Goal: Transaction & Acquisition: Purchase product/service

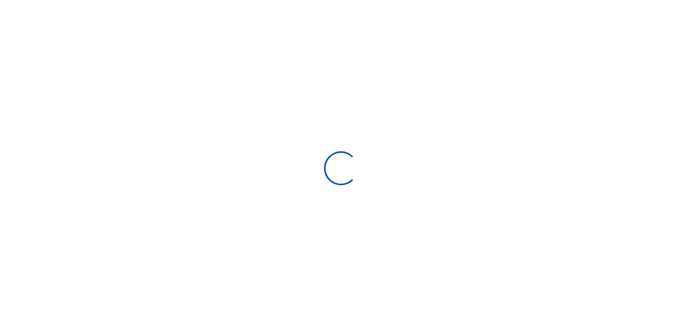
select select
type input "[DATE] - [DATE]"
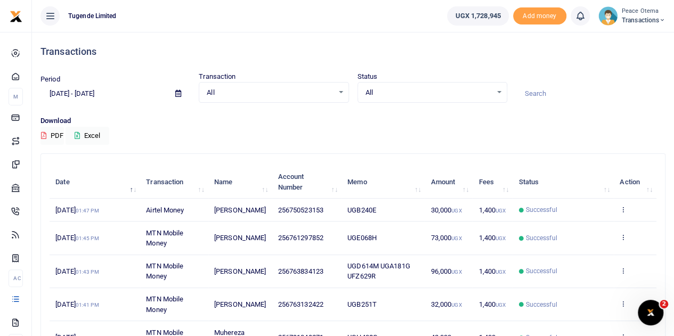
click at [661, 20] on icon at bounding box center [662, 20] width 6 height 7
click at [620, 38] on link "Switch accounts" at bounding box center [625, 38] width 84 height 15
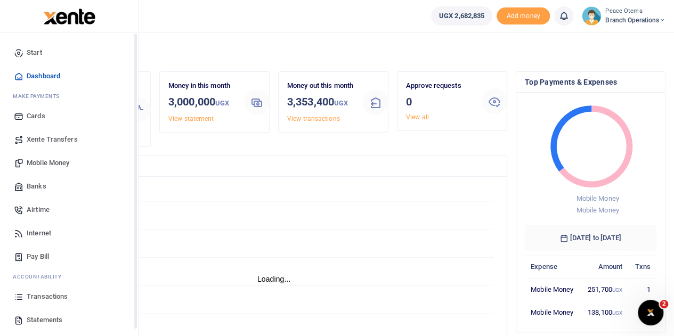
scroll to position [9, 9]
click at [46, 300] on span "Transactions" at bounding box center [47, 297] width 41 height 11
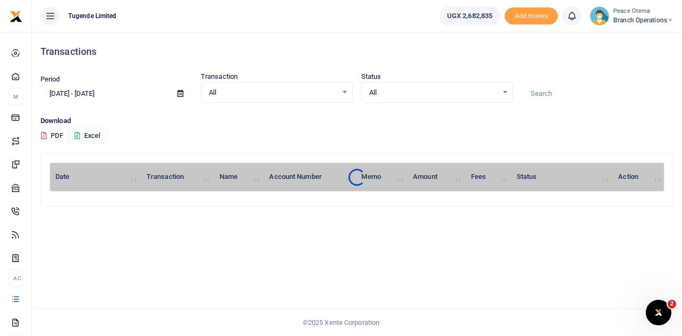
click at [553, 93] on input at bounding box center [598, 94] width 152 height 18
paste input "TLUG-016495"
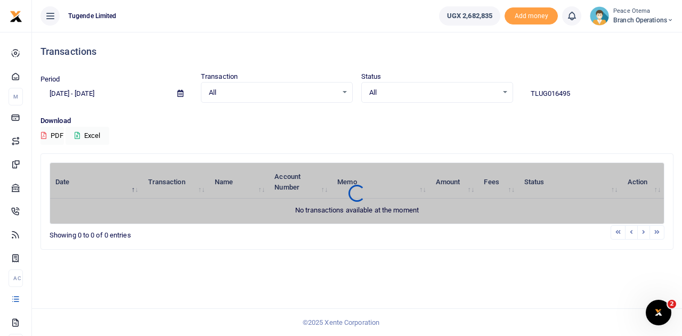
type input "TLUG016495"
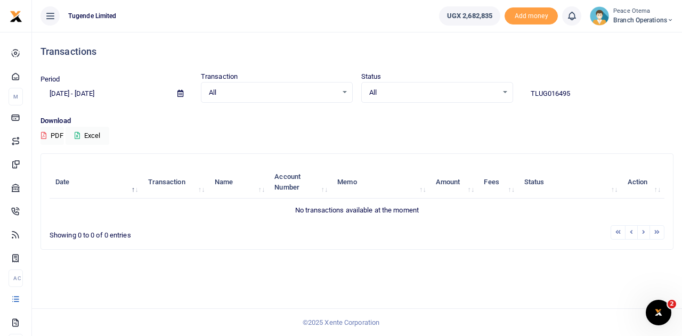
click at [583, 92] on input "TLUG016495" at bounding box center [598, 94] width 152 height 18
click at [149, 131] on div "Download PDF Excel" at bounding box center [357, 130] width 633 height 29
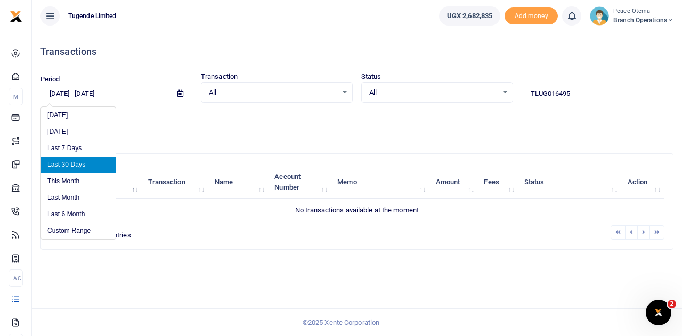
click at [66, 91] on input "[DATE] - [DATE]" at bounding box center [105, 94] width 128 height 18
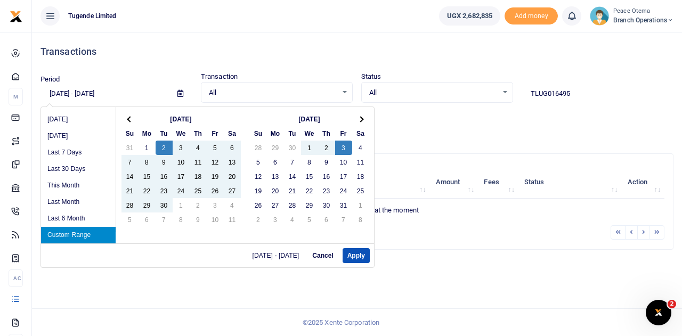
type input "09/02/2025 - 10/03/2025"
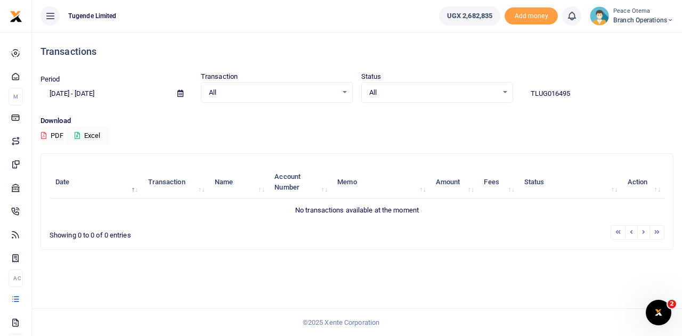
click at [574, 95] on input "TLUG016495" at bounding box center [598, 94] width 152 height 18
drag, startPoint x: 580, startPoint y: 91, endPoint x: 455, endPoint y: 62, distance: 128.6
click at [455, 62] on div "Transactions Period 09/02/2025 - 10/03/2025 Transaction All Select an option...…" at bounding box center [357, 145] width 642 height 227
paste input "-016909"
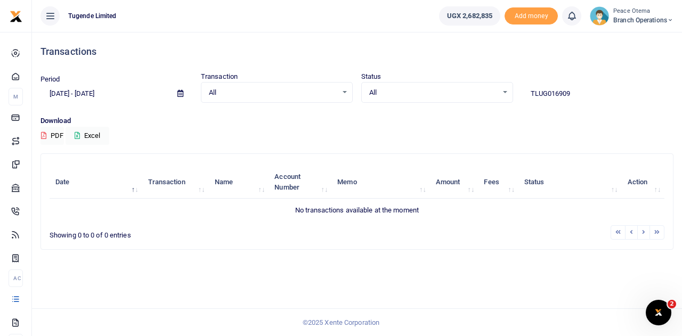
click at [581, 95] on input "TLUG016909" at bounding box center [598, 94] width 152 height 18
drag, startPoint x: 579, startPoint y: 93, endPoint x: 431, endPoint y: 80, distance: 148.8
click at [431, 80] on div "Period 09/02/2025 - 10/03/2025 Transaction All Select an option... All Airtime …" at bounding box center [357, 86] width 642 height 31
paste input "-017036"
click at [572, 92] on input "TLUG017036" at bounding box center [598, 94] width 152 height 18
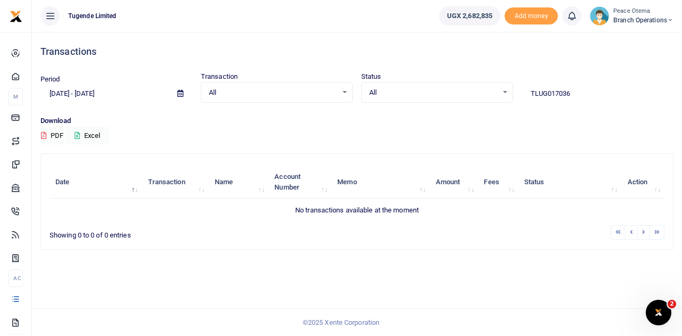
type input "TLUG017036"
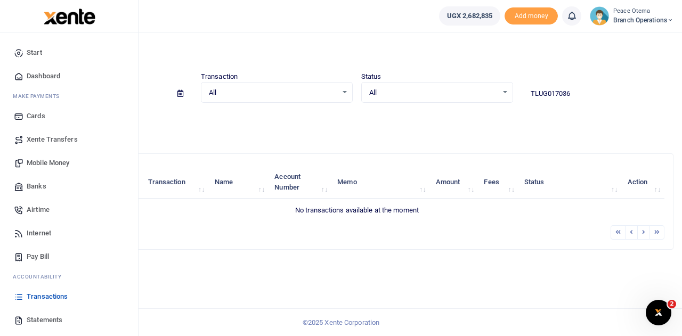
click at [46, 137] on span "Xente Transfers" at bounding box center [52, 139] width 51 height 11
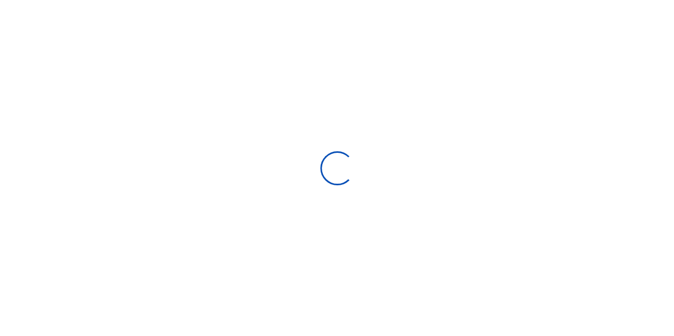
select select
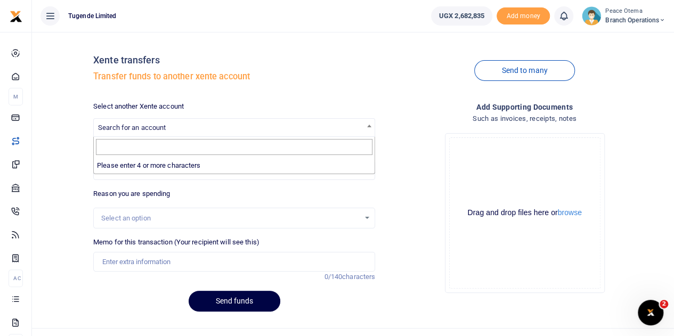
click at [190, 131] on span "Search for an account" at bounding box center [234, 127] width 281 height 17
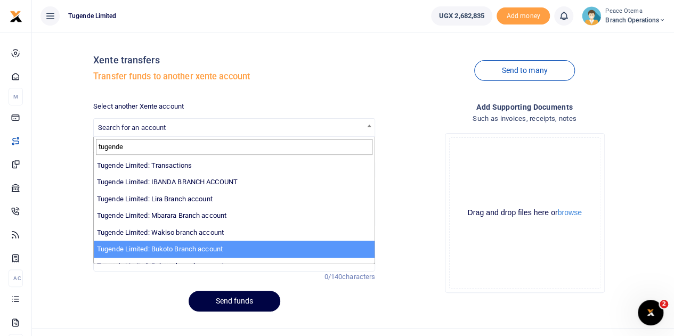
type input "tugende"
select select "3259"
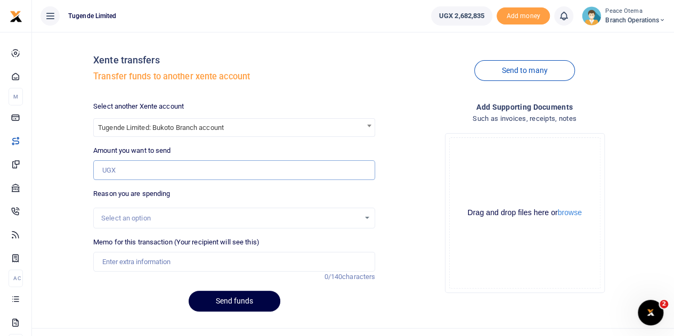
click at [136, 163] on input "Amount you want to send" at bounding box center [234, 170] width 282 height 20
click at [155, 171] on input "Amount you want to send" at bounding box center [234, 170] width 282 height 20
paste input "125,000.00"
type input "125,000"
click at [146, 260] on input "Memo for this transaction (Your recipient will see this)" at bounding box center [234, 262] width 282 height 20
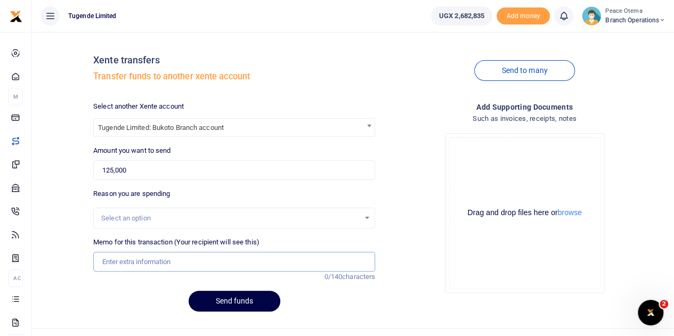
click at [146, 256] on input "Memo for this transaction (Your recipient will see this)" at bounding box center [234, 262] width 282 height 20
paste input "TLUG-017036"
click at [146, 256] on input "TLUG-017036" at bounding box center [234, 262] width 282 height 20
click at [156, 262] on input "TLUG017036" at bounding box center [234, 262] width 282 height 20
click at [155, 264] on input "TLUG017036" at bounding box center [234, 262] width 282 height 20
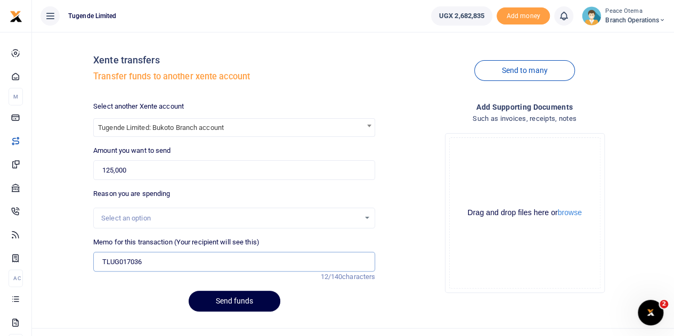
paste input "Bukoto Branch Expenses for breakfast week ending 27/09/25"
type input "TLUG017036 Bukoto Branch Expenses for breakfast week ending 27th september 2025"
click at [220, 301] on button "Send funds" at bounding box center [235, 301] width 92 height 21
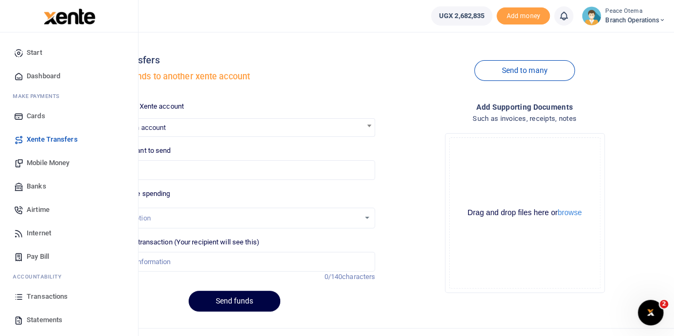
click at [42, 165] on span "Mobile Money" at bounding box center [48, 163] width 43 height 11
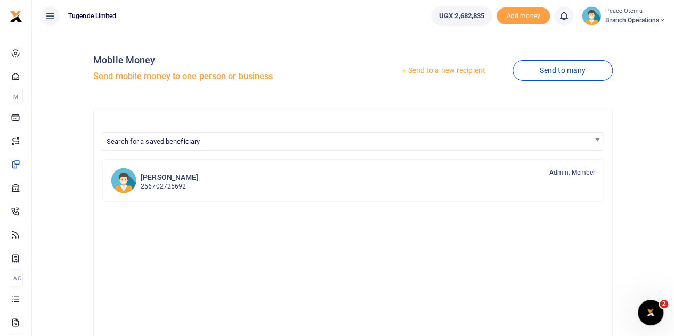
click at [400, 75] on icon at bounding box center [403, 70] width 7 height 7
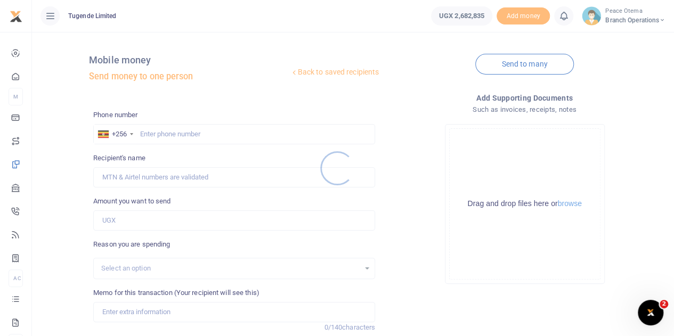
click at [151, 133] on div at bounding box center [337, 168] width 674 height 336
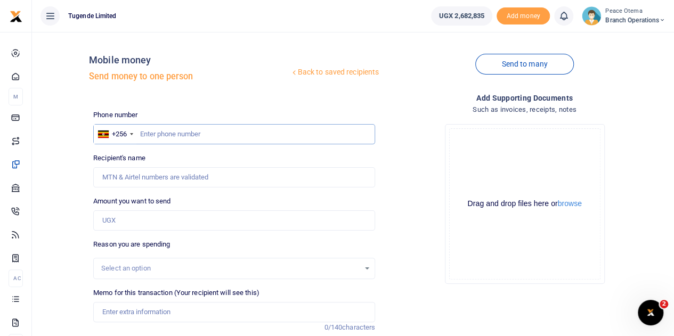
click at [151, 133] on input "text" at bounding box center [234, 134] width 282 height 20
paste input "775095264"
type input "775095264"
type input "Martin Paul Senoga"
click at [119, 222] on input "Amount you want to send" at bounding box center [234, 221] width 282 height 20
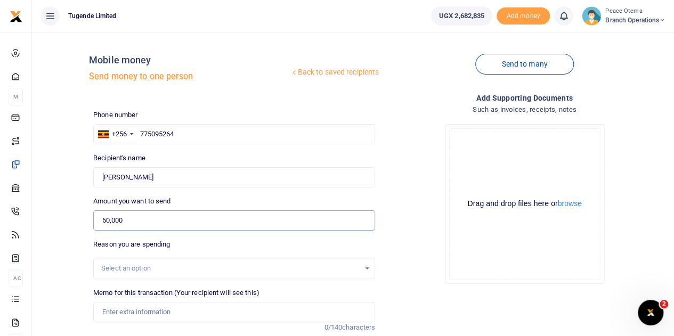
type input "50,000"
click at [126, 311] on input "Memo for this transaction (Your recipient will see this)" at bounding box center [234, 312] width 282 height 20
click at [124, 311] on input "Memo for this transaction (Your recipient will see this)" at bounding box center [234, 312] width 282 height 20
paste input "TLUG-017103"
click at [147, 312] on input "TLUG017103" at bounding box center [234, 312] width 282 height 20
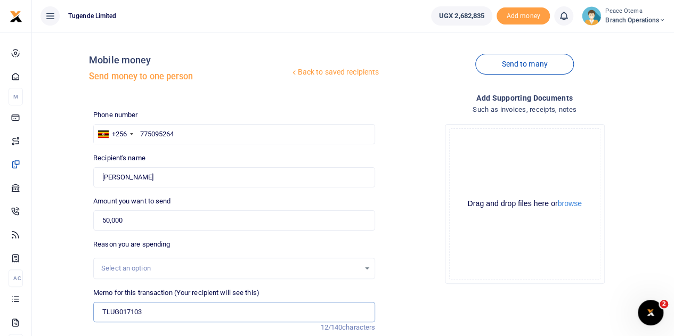
click at [166, 310] on input "TLUG017103" at bounding box center [234, 312] width 282 height 20
paste input "September end of month stock take"
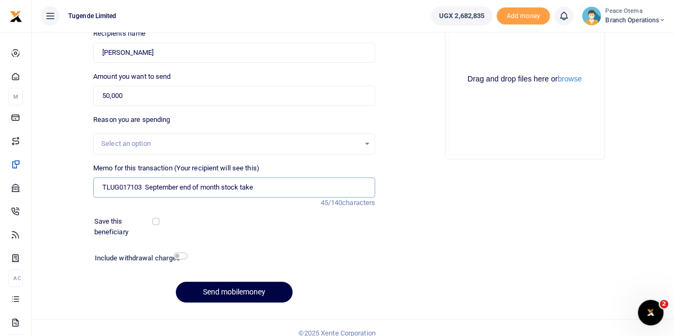
scroll to position [134, 0]
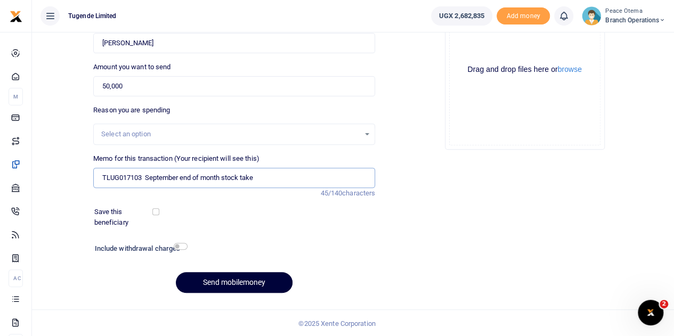
type input "TLUG017103 September end of month stock take"
click at [226, 288] on button "Send mobilemoney" at bounding box center [234, 282] width 117 height 21
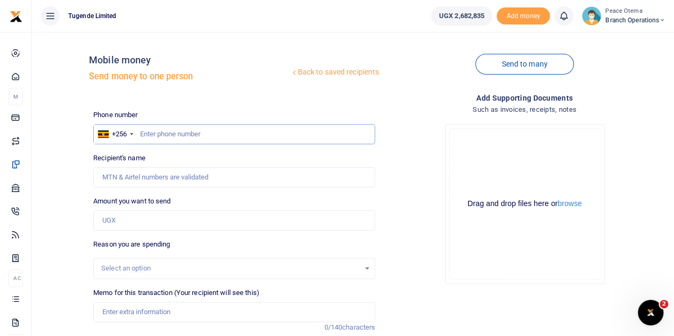
click at [157, 135] on input "text" at bounding box center [234, 134] width 282 height 20
paste input "777171617"
type input "777171617"
type input "Kevin Ssesanga"
click at [126, 224] on input "Amount you want to send" at bounding box center [234, 221] width 282 height 20
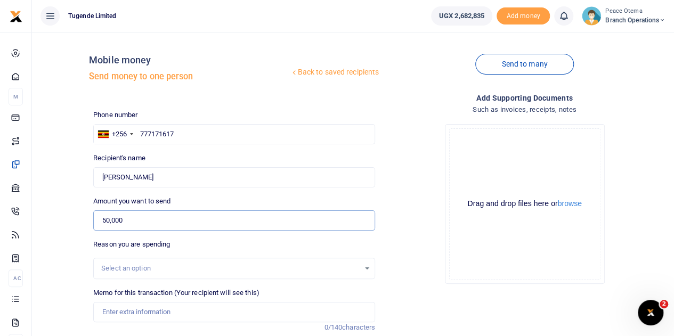
type input "50,000"
click at [126, 310] on input "Memo for this transaction (Your recipient will see this)" at bounding box center [234, 312] width 282 height 20
click at [132, 305] on input "Memo for this transaction (Your recipient will see this)" at bounding box center [234, 312] width 282 height 20
paste input "TLUG-017103"
click at [146, 310] on input "TLUG017103" at bounding box center [234, 312] width 282 height 20
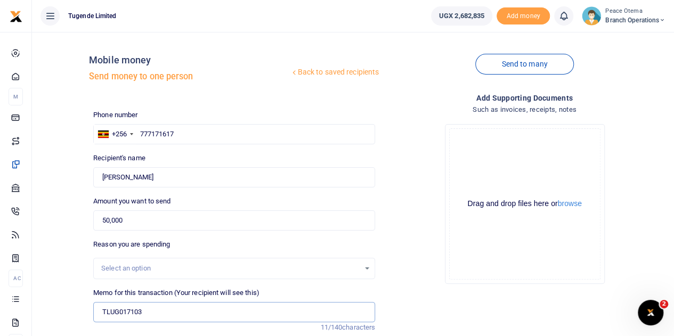
type input "TLUG017103 September end of month stock take"
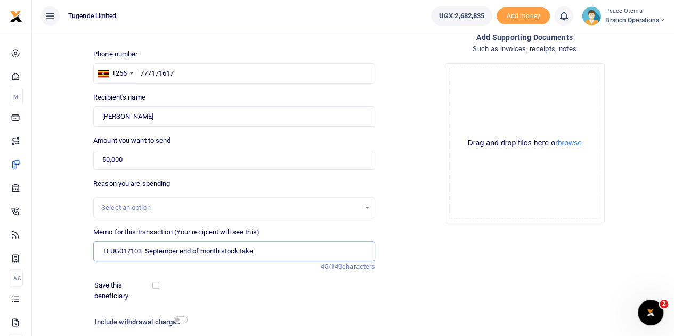
scroll to position [134, 0]
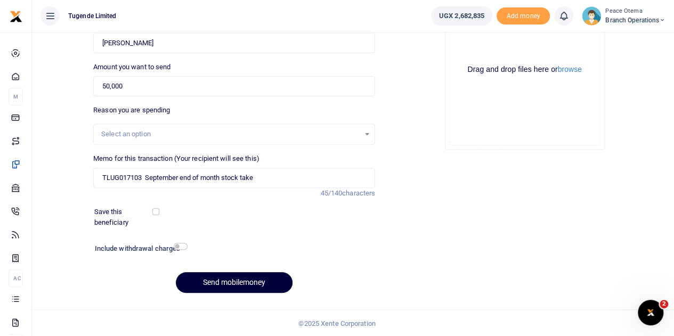
click at [239, 279] on button "Send mobilemoney" at bounding box center [234, 282] width 117 height 21
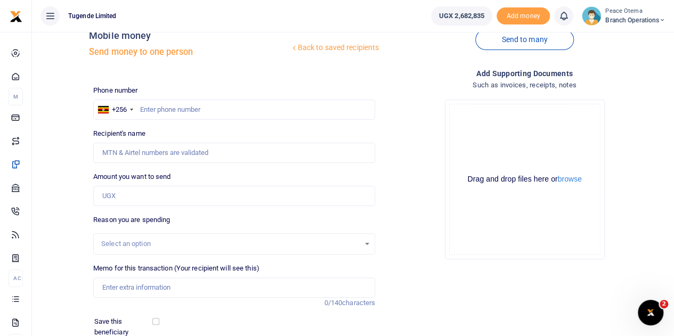
scroll to position [22, 0]
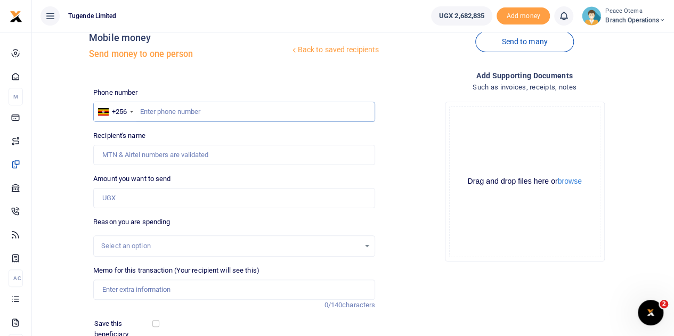
click at [152, 111] on input "text" at bounding box center [234, 112] width 282 height 20
paste input "703392765"
type input "703392765"
click at [111, 200] on input "Amount you want to send" at bounding box center [234, 198] width 282 height 20
type input "50,000"
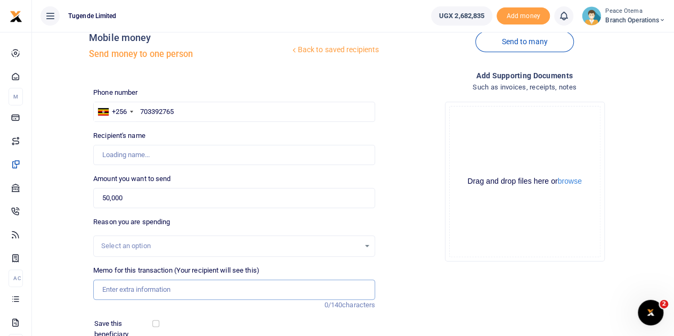
click at [123, 287] on input "Memo for this transaction (Your recipient will see this)" at bounding box center [234, 290] width 282 height 20
click at [143, 289] on input "Memo for this transaction (Your recipient will see this)" at bounding box center [234, 290] width 282 height 20
paste input "TLUG-017103"
click at [149, 289] on input "TLUG017103" at bounding box center [234, 290] width 282 height 20
type input "TLUG017103 September end of month stock take"
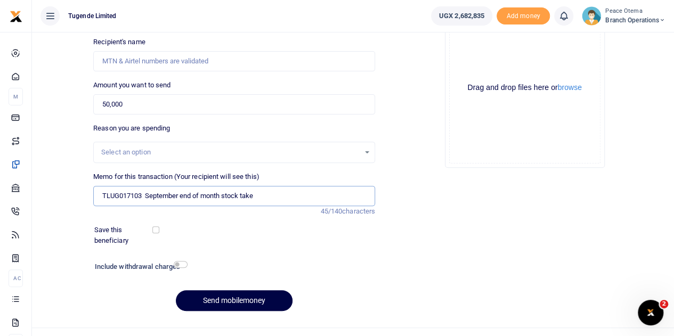
scroll to position [116, 0]
click at [220, 303] on button "Send mobilemoney" at bounding box center [234, 300] width 117 height 21
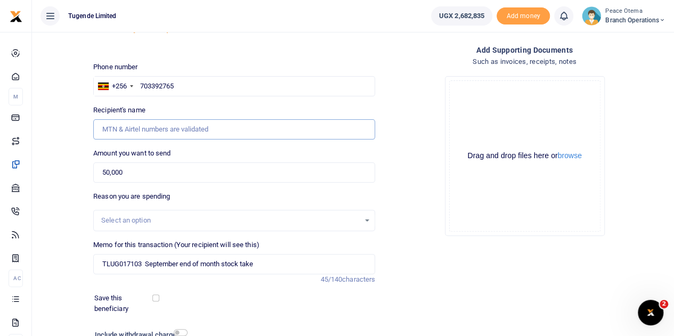
scroll to position [45, 0]
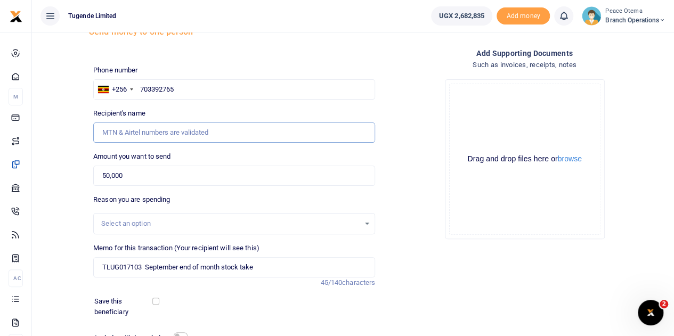
click at [146, 130] on input "Recipient's name" at bounding box center [234, 133] width 282 height 20
click at [185, 86] on input "703392765" at bounding box center [234, 89] width 282 height 20
click at [141, 87] on input "703392765" at bounding box center [234, 89] width 282 height 20
type input "Kekitinwa Juliet"
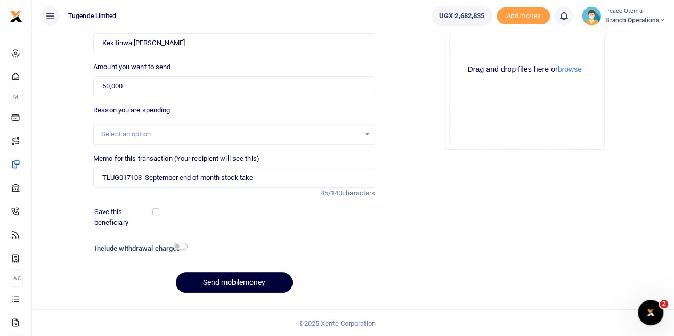
click at [225, 282] on button "Send mobilemoney" at bounding box center [234, 282] width 117 height 21
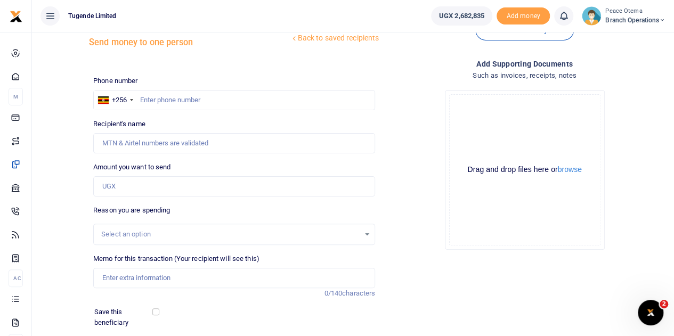
scroll to position [32, 0]
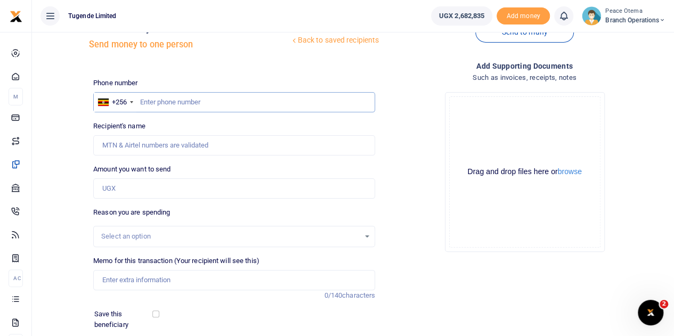
click at [152, 99] on input "text" at bounding box center [234, 102] width 282 height 20
paste input "701701178"
type input "701701178"
click at [114, 191] on input "Amount you want to send" at bounding box center [234, 189] width 282 height 20
type input "Abrahamsoteri Kihumuro"
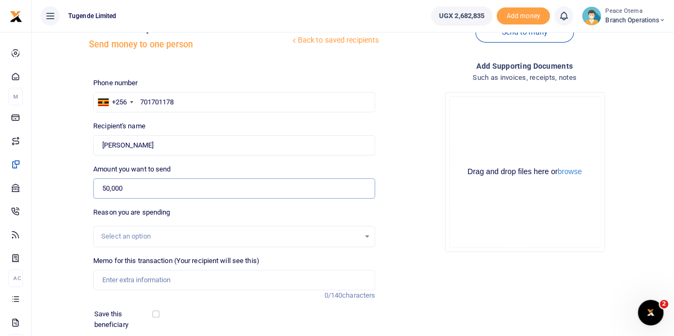
type input "50,000"
click at [114, 282] on input "Memo for this transaction (Your recipient will see this)" at bounding box center [234, 280] width 282 height 20
paste input "TLUG-017103"
click at [146, 277] on input "TLUG017103" at bounding box center [234, 280] width 282 height 20
type input "TLUG017103 September end of month stock take"
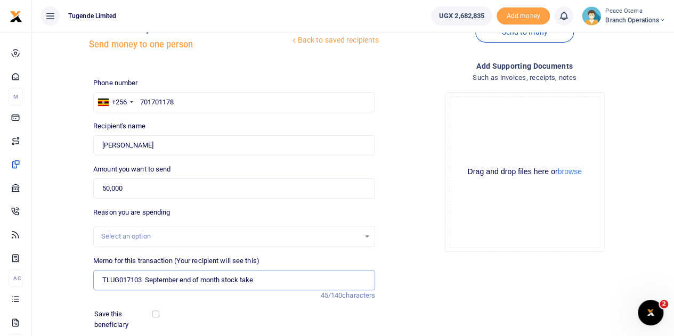
scroll to position [134, 0]
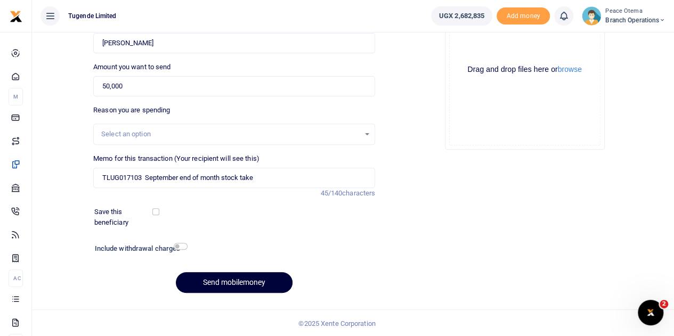
click at [221, 283] on button "Send mobilemoney" at bounding box center [234, 282] width 117 height 21
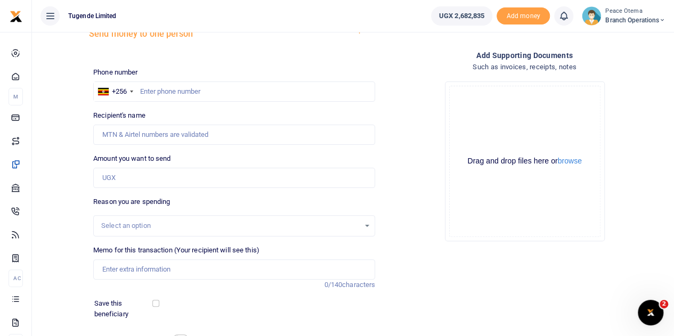
scroll to position [39, 0]
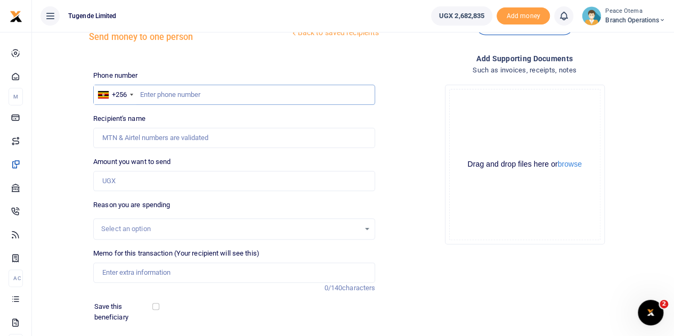
click at [160, 92] on input "text" at bounding box center [234, 95] width 282 height 20
paste input "705751538"
type input "705751538"
click at [126, 178] on input "Amount you want to send" at bounding box center [234, 181] width 282 height 20
type input "50"
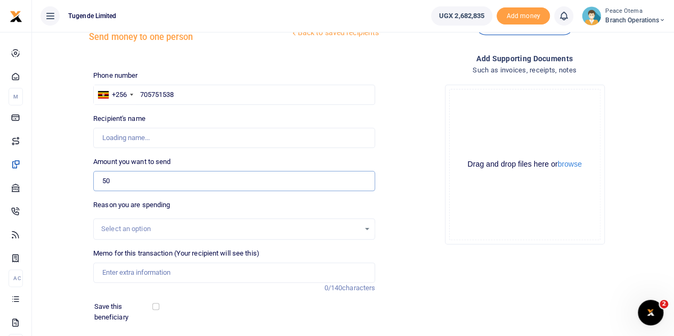
type input "[PERSON_NAME]"
type input "50,000"
click at [122, 273] on input "Memo for this transaction (Your recipient will see this)" at bounding box center [234, 273] width 282 height 20
click at [123, 265] on input "Memo for this transaction (Your recipient will see this)" at bounding box center [234, 273] width 282 height 20
paste input "TLUG-017103"
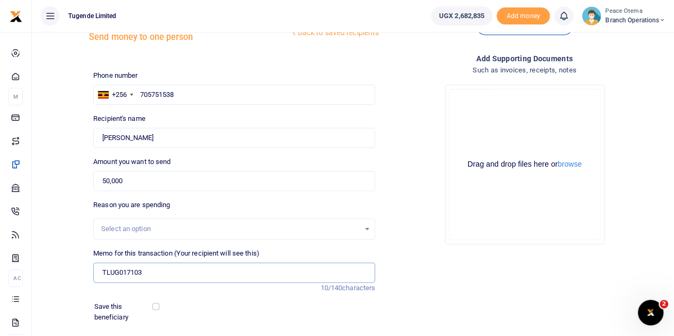
click at [149, 272] on input "TLUG017103" at bounding box center [234, 273] width 282 height 20
type input "TLUG017103 September end of month stock take"
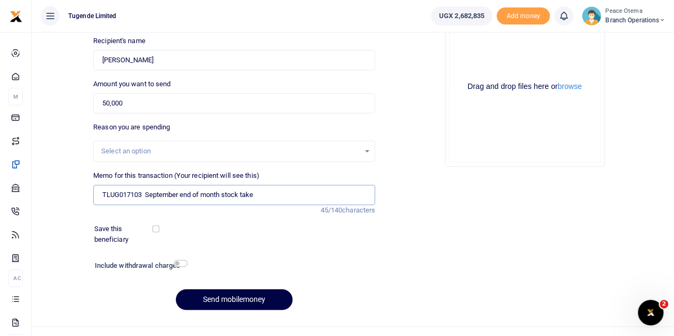
scroll to position [134, 0]
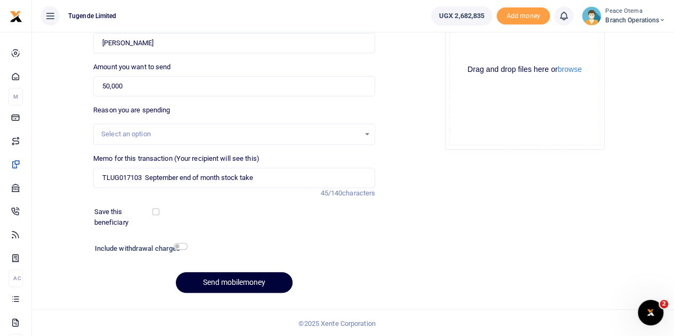
click at [224, 286] on button "Send mobilemoney" at bounding box center [234, 282] width 117 height 21
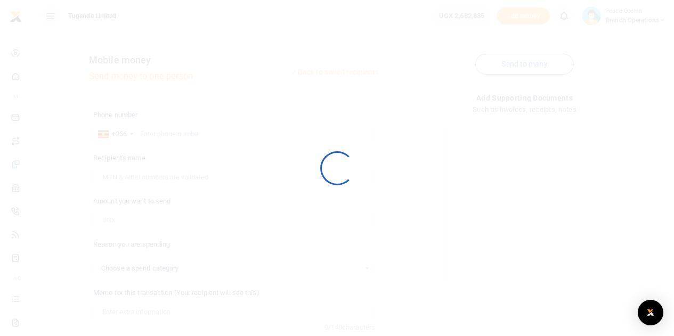
select select
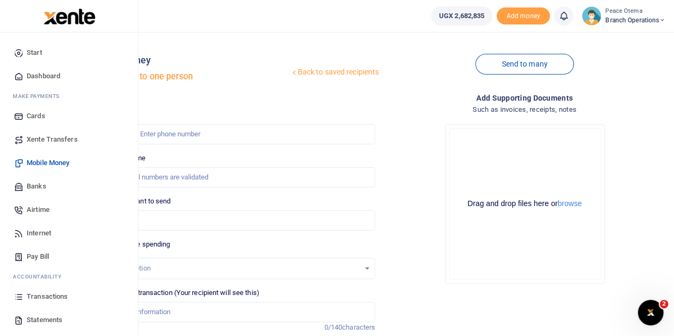
click at [41, 140] on span "Xente Transfers" at bounding box center [52, 139] width 51 height 11
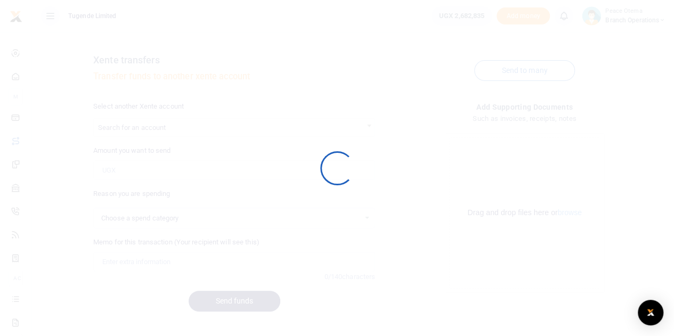
select select
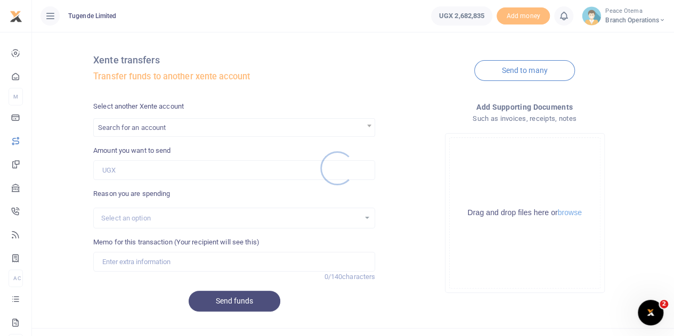
click at [146, 127] on div at bounding box center [337, 168] width 674 height 336
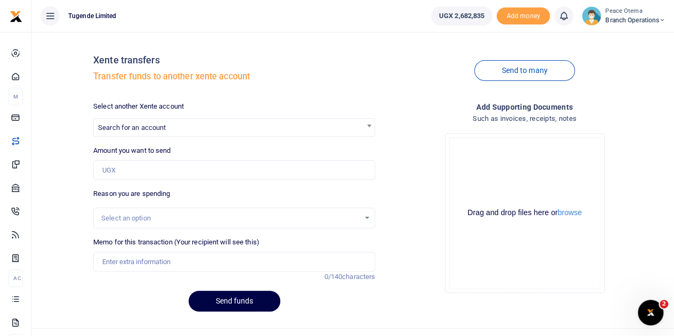
click at [146, 127] on div at bounding box center [337, 168] width 674 height 336
click at [146, 127] on span "Search for an account" at bounding box center [132, 128] width 68 height 8
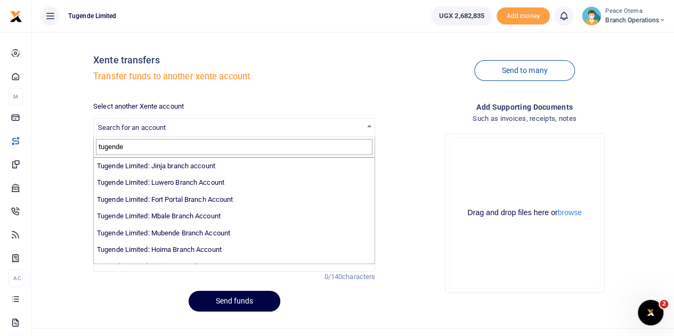
scroll to position [134, 0]
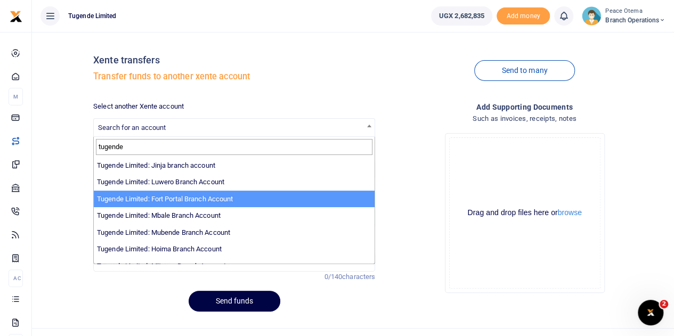
type input "tugende"
select select "3346"
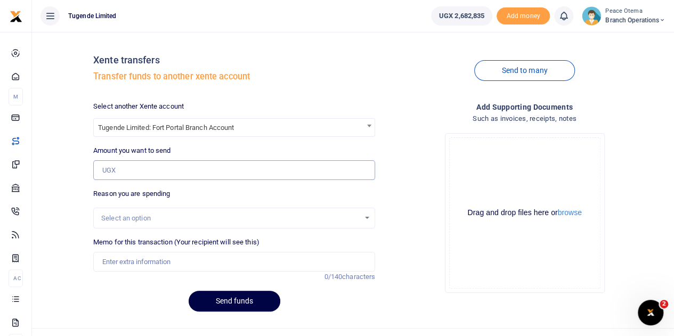
click at [132, 169] on input "Amount you want to send" at bounding box center [234, 170] width 282 height 20
click at [149, 167] on input "Amount you want to send" at bounding box center [234, 170] width 282 height 20
paste input "326,000.00"
type input "326,000"
click at [133, 256] on input "Memo for this transaction (Your recipient will see this)" at bounding box center [234, 262] width 282 height 20
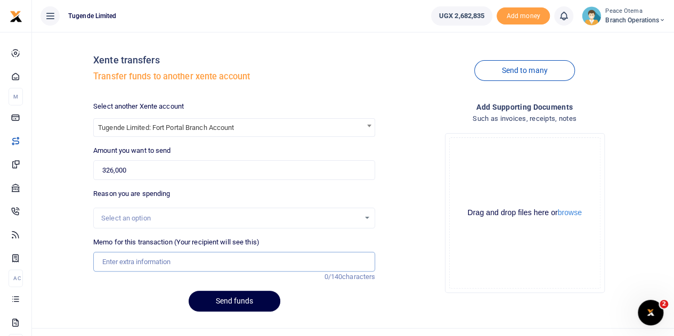
click at [117, 260] on input "Memo for this transaction (Your recipient will see this)" at bounding box center [234, 262] width 282 height 20
paste input "TLUG-016981"
click at [149, 260] on input "TLUG016981" at bounding box center [234, 262] width 282 height 20
click at [169, 262] on input "TLUG016981 and" at bounding box center [234, 262] width 282 height 20
paste input "TLUG-016969"
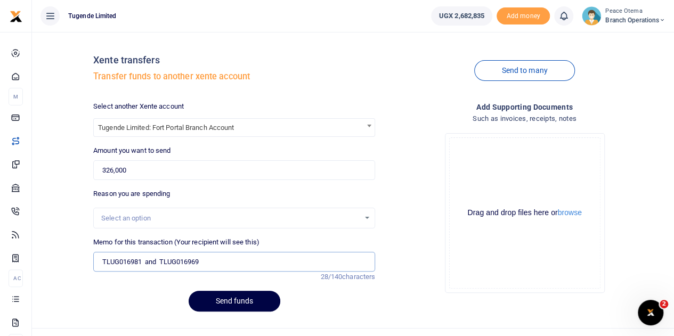
click at [216, 265] on input "TLUG016981 and TLUG016969" at bounding box center [234, 262] width 282 height 20
click at [348, 261] on input "TLUG016981 and TLUG016969 Fortportal branch expenses for week ending 27th Septe…" at bounding box center [234, 262] width 282 height 20
click at [337, 260] on input "TLUG016981 and TLUG016969 Fortportal branch expenses for week ending 27th Septe…" at bounding box center [234, 262] width 282 height 20
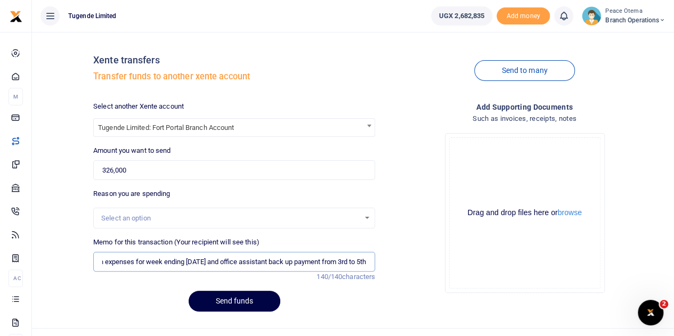
scroll to position [0, 190]
click at [200, 263] on input "TLUG016981 and TLUG016969 Fortportal branch expenses for week ending 27th Septe…" at bounding box center [234, 262] width 282 height 20
click at [300, 257] on input "TLUG016981 and TLUG016969 Fortportal branch expenses for week ending 27th Sep a…" at bounding box center [234, 262] width 282 height 20
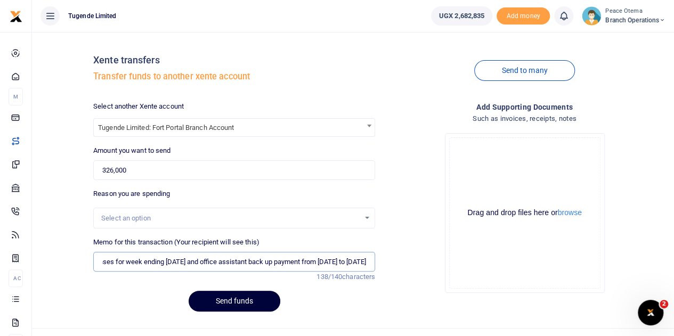
type input "TLUG016981 and TLUG016969 Fortportal branch expenses for week ending 27th Sep a…"
click at [249, 298] on button "Send funds" at bounding box center [235, 301] width 92 height 21
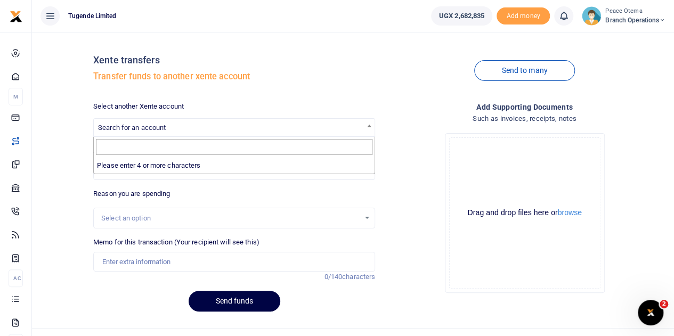
click at [160, 121] on span "Search for an account" at bounding box center [234, 127] width 281 height 17
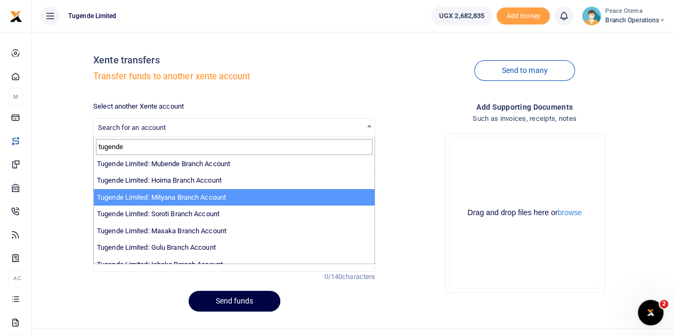
scroll to position [204, 0]
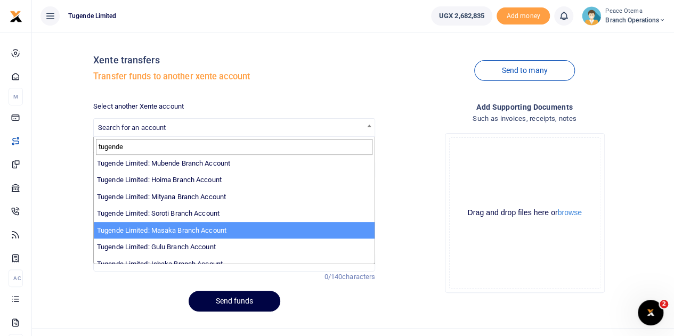
type input "tugende"
select select "3352"
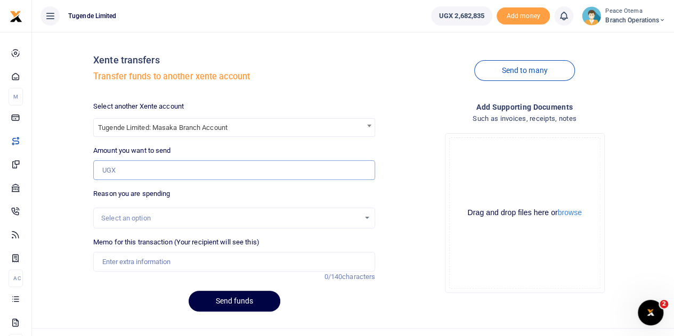
click at [123, 167] on input "Amount you want to send" at bounding box center [234, 170] width 282 height 20
paste input "TLUG-017040"
type input "N"
type input "200,000"
click at [130, 267] on input "Memo for this transaction (Your recipient will see this)" at bounding box center [234, 262] width 282 height 20
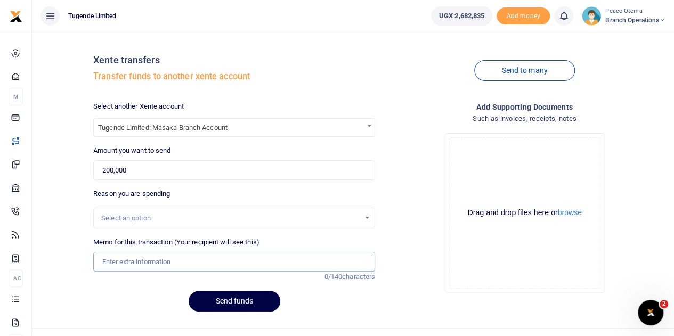
click at [120, 252] on input "Memo for this transaction (Your recipient will see this)" at bounding box center [234, 262] width 282 height 20
paste input "TLUG-017040"
click at [155, 257] on input "TLUG017040" at bounding box center [234, 262] width 282 height 20
click at [149, 261] on input "TLUG017040" at bounding box center [234, 262] width 282 height 20
paste input "Masaka Branch Office Data Requisition Week Ending [DATE]"
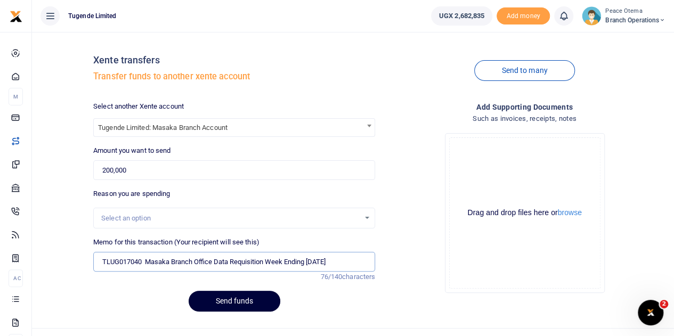
type input "TLUG017040 Masaka Branch Office Data Requisition Week Ending [DATE]"
click at [217, 293] on button "Send funds" at bounding box center [235, 301] width 92 height 21
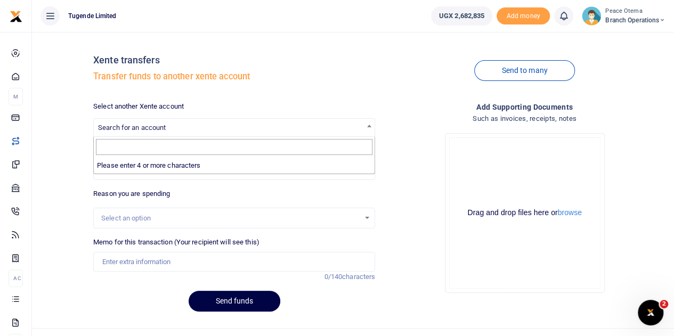
click at [159, 125] on span "Search for an account" at bounding box center [132, 128] width 68 height 8
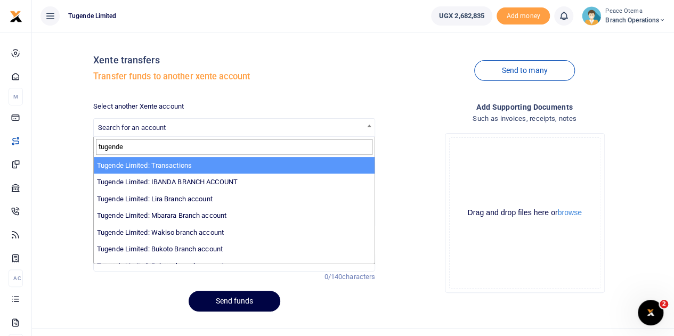
type input "tugende"
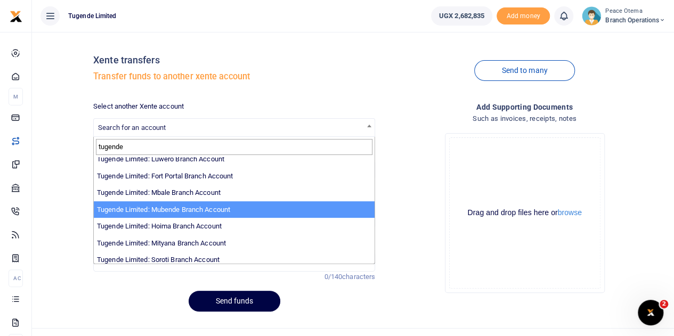
scroll to position [176, 0]
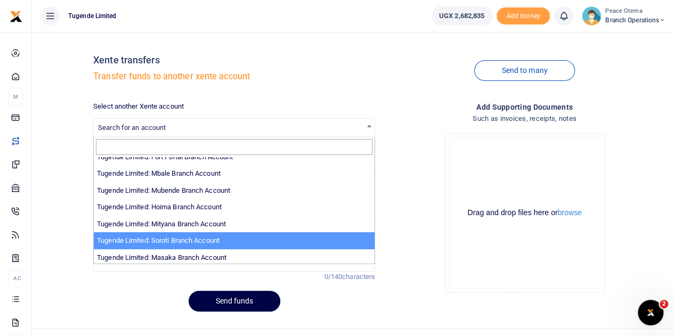
select select "3351"
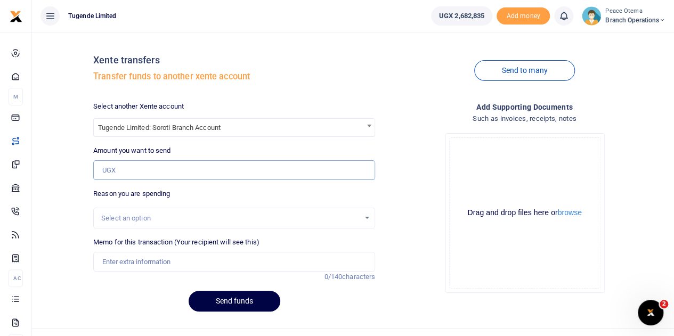
click at [143, 167] on input "Amount you want to send" at bounding box center [234, 170] width 282 height 20
paste input "173,000.00"
type input "173,000"
click at [130, 261] on input "Memo for this transaction (Your recipient will see this)" at bounding box center [234, 262] width 282 height 20
click at [125, 260] on input "Memo for this transaction (Your recipient will see this)" at bounding box center [234, 262] width 282 height 20
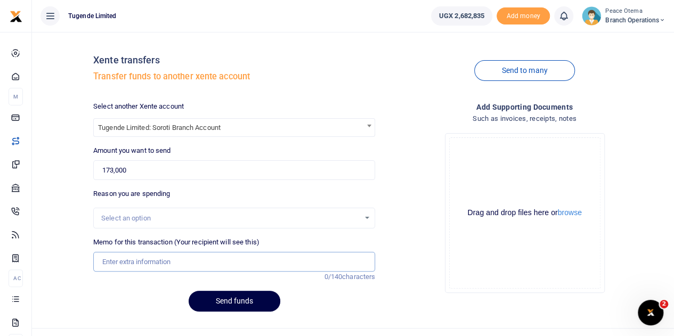
paste input "TLUG-017005"
drag, startPoint x: 125, startPoint y: 260, endPoint x: 148, endPoint y: 264, distance: 23.3
click at [148, 264] on input "TLUG-017005" at bounding box center [234, 262] width 282 height 20
click at [161, 263] on input "TLUG017005" at bounding box center [234, 262] width 282 height 20
click at [145, 264] on input "TLUG017005" at bounding box center [234, 262] width 282 height 20
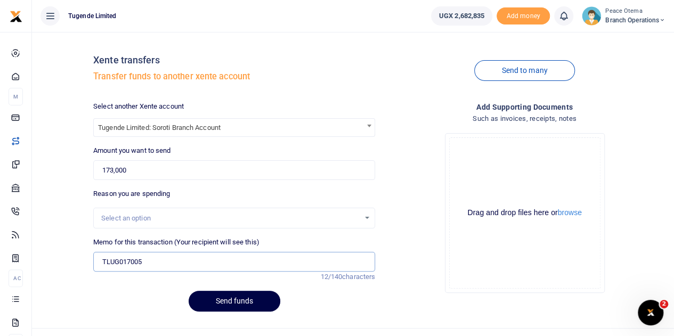
paste input "Soroti Branch router Data for the month of [DATE]"
type input "TLUG017005 Soroti Branch router Data for the month of [DATE]"
click at [216, 297] on button "Send funds" at bounding box center [235, 301] width 92 height 21
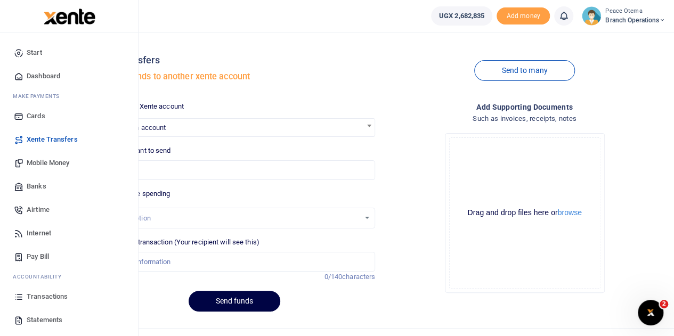
click at [36, 297] on span "Transactions" at bounding box center [47, 297] width 41 height 11
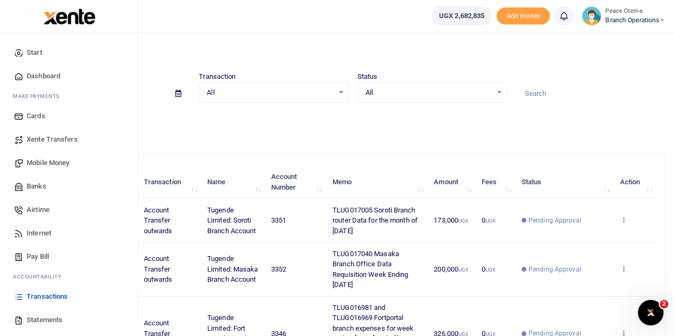
click at [45, 162] on span "Mobile Money" at bounding box center [48, 163] width 43 height 11
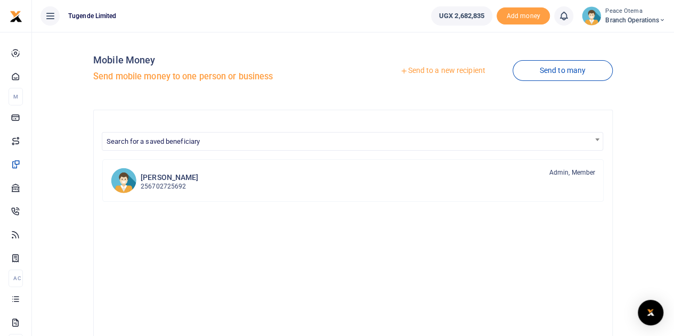
click at [401, 74] on icon at bounding box center [403, 70] width 7 height 7
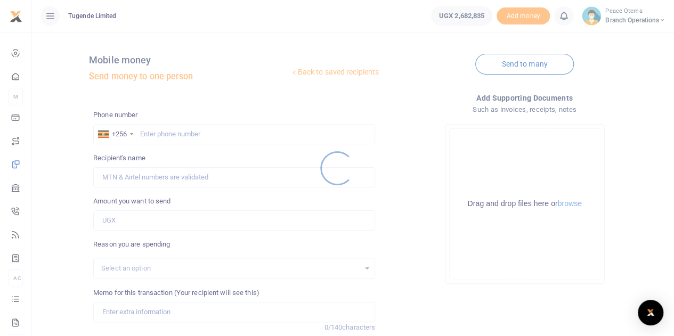
click at [160, 133] on div at bounding box center [337, 168] width 674 height 336
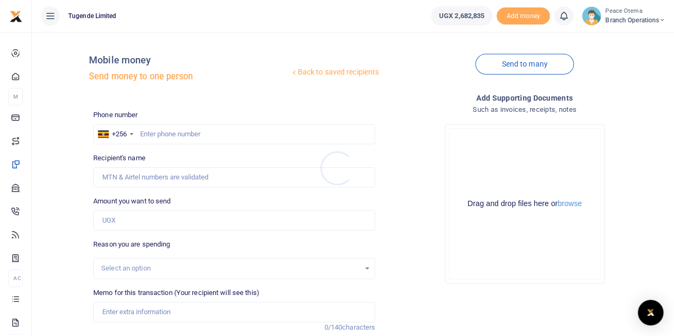
click at [160, 133] on div at bounding box center [337, 168] width 674 height 336
click at [160, 133] on input "text" at bounding box center [234, 134] width 282 height 20
click at [154, 134] on input "705" at bounding box center [234, 134] width 282 height 20
type input "705793932"
type input "Edith Nanteza"
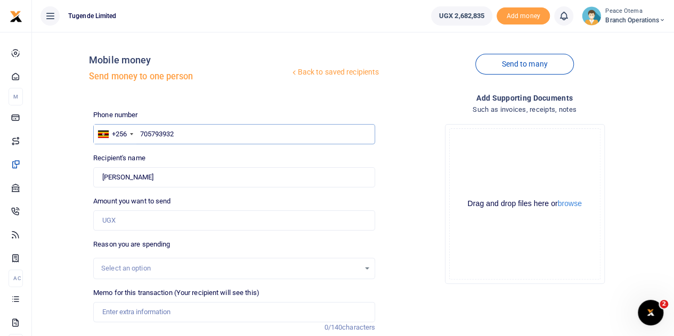
type input "705793932"
click at [114, 227] on input "Amount you want to send" at bounding box center [234, 221] width 282 height 20
type input "48,000"
click at [126, 313] on input "Memo for this transaction (Your recipient will see this)" at bounding box center [234, 312] width 282 height 20
click at [137, 312] on input "Memo for this transaction (Your recipient will see this)" at bounding box center [234, 312] width 282 height 20
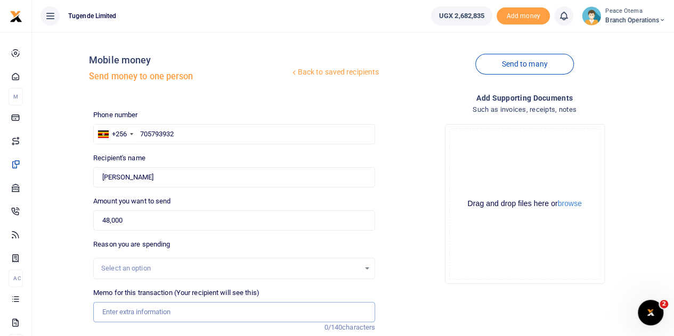
paste input "TLUG-017097"
click at [146, 312] on input "TLUG017097" at bounding box center [234, 312] width 282 height 20
click at [154, 313] on input "TLUG017097" at bounding box center [234, 312] width 282 height 20
paste input "Masaka Office Cleaning Requisition Week Ending 04.10.25"
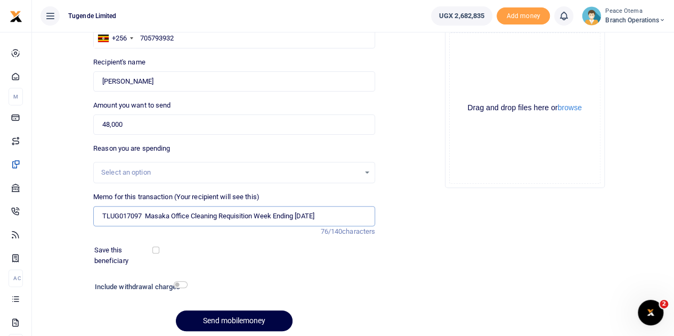
scroll to position [97, 0]
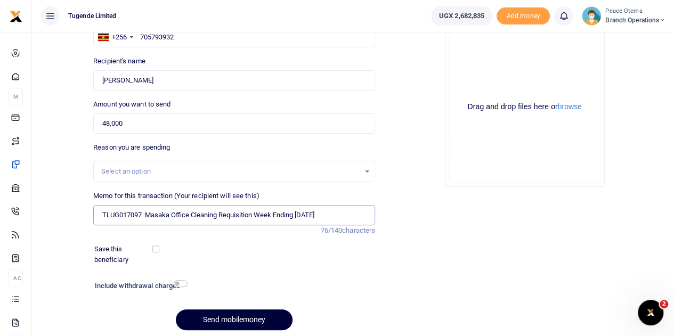
type input "TLUG017097 Masaka Office Cleaning Requisition Week Ending 04th october 2025"
click at [204, 322] on button "Send mobilemoney" at bounding box center [234, 320] width 117 height 21
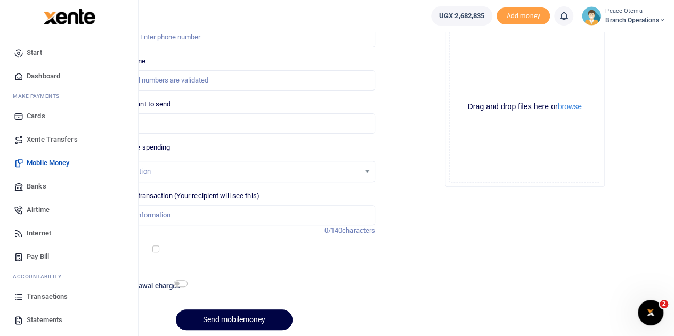
click at [43, 142] on span "Xente Transfers" at bounding box center [52, 139] width 51 height 11
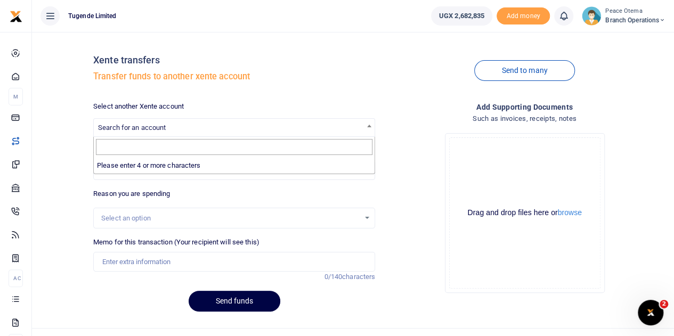
click at [174, 128] on span "Search for an account" at bounding box center [234, 127] width 281 height 17
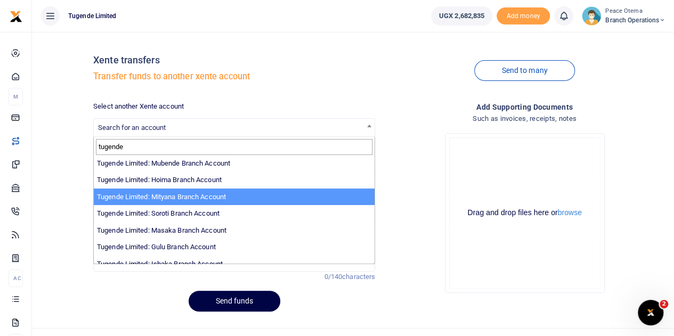
scroll to position [205, 0]
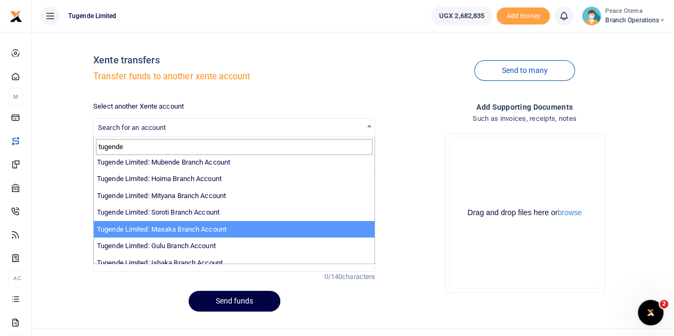
type input "tugende"
select select "3352"
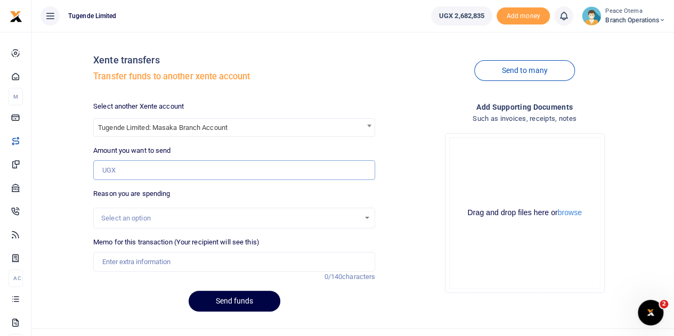
click at [130, 171] on input "Amount you want to send" at bounding box center [234, 170] width 282 height 20
click at [124, 164] on input "Amount you want to send" at bounding box center [234, 170] width 282 height 20
paste input "87,000.00"
type input "87,000"
click at [123, 261] on input "Memo for this transaction (Your recipient will see this)" at bounding box center [234, 262] width 282 height 20
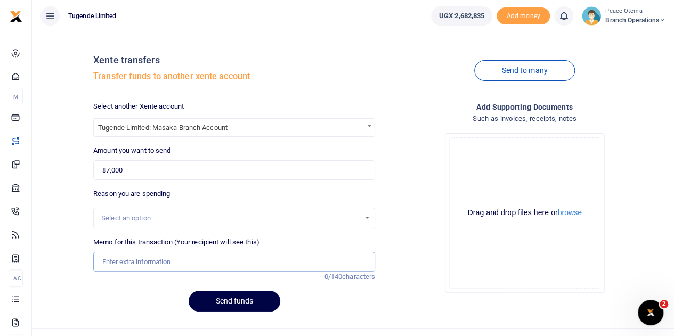
paste input "TLUG-017039"
click at [149, 261] on input "TLUG017039" at bounding box center [234, 262] width 282 height 20
click at [169, 268] on input "TLUG017039" at bounding box center [234, 262] width 282 height 20
paste input "Masaka Staff Breakfast Requisition Week Ending 27.09.25"
type input "TLUG017039 Masaka Staff Breakfast Requisition Week Ending 27th Sept 2025"
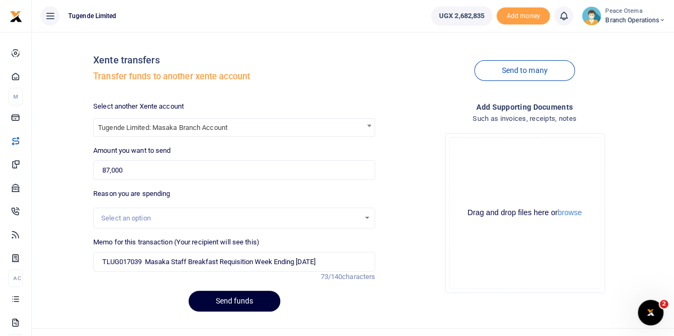
click at [229, 299] on button "Send funds" at bounding box center [235, 301] width 92 height 21
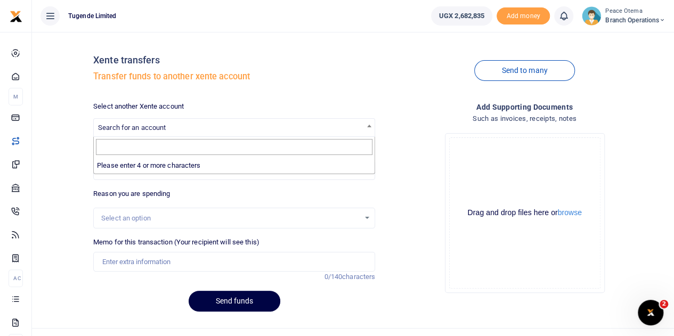
click at [125, 131] on span "Search for an account" at bounding box center [132, 128] width 68 height 8
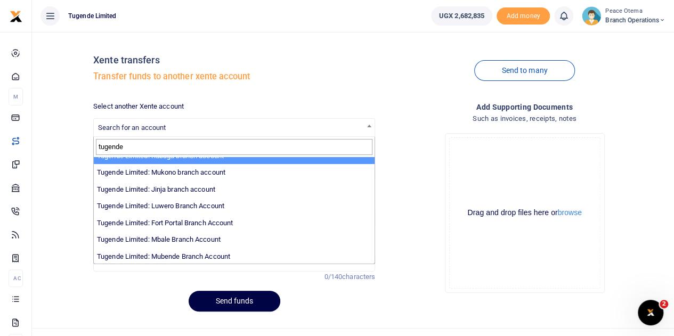
scroll to position [111, 0]
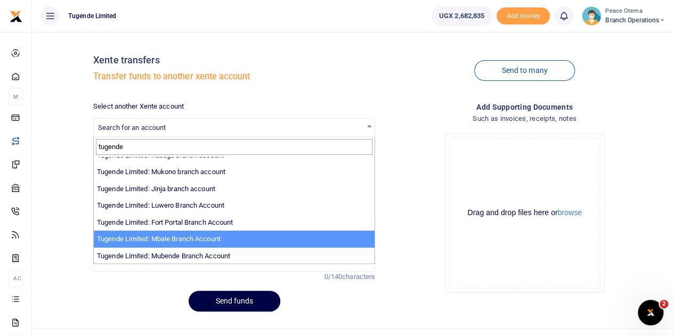
type input "tugende"
select select "3347"
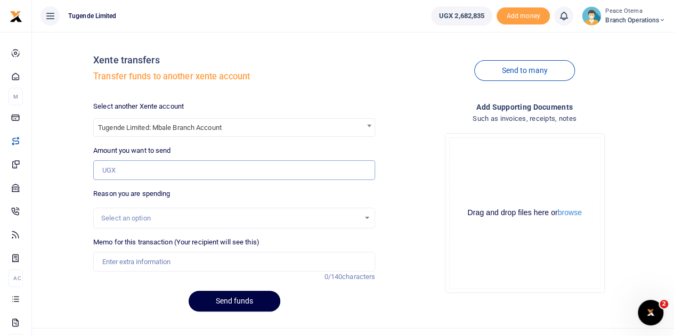
click at [120, 173] on input "Amount you want to send" at bounding box center [234, 170] width 282 height 20
click at [114, 174] on input "Amount you want to send" at bounding box center [234, 170] width 282 height 20
paste input "207,000.00"
type input "207,000"
click at [124, 256] on input "Memo for this transaction (Your recipient will see this)" at bounding box center [234, 262] width 282 height 20
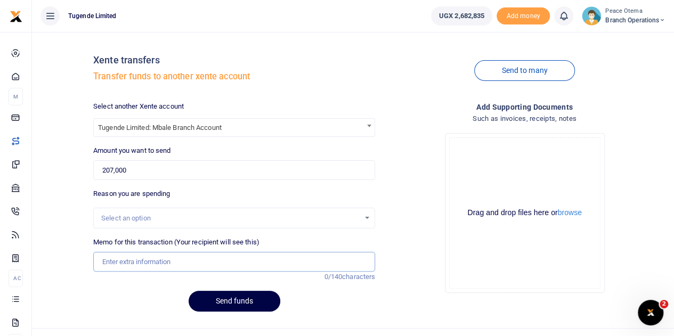
click at [116, 260] on input "Memo for this transaction (Your recipient will see this)" at bounding box center [234, 262] width 282 height 20
paste input "TLUG-017110"
click at [152, 266] on input "TLUG017110" at bounding box center [234, 262] width 282 height 20
click at [152, 261] on input "TLUG017110" at bounding box center [234, 262] width 282 height 20
paste input "Mbale October 2025 ELECTRICITY"
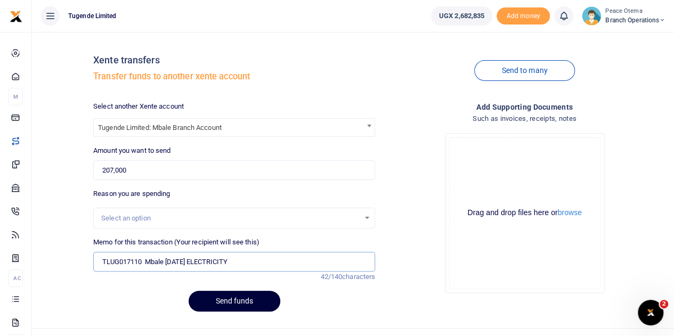
type input "TLUG017110 Mbale October 2025 ELECTRICITY"
click at [215, 298] on button "Send funds" at bounding box center [235, 301] width 92 height 21
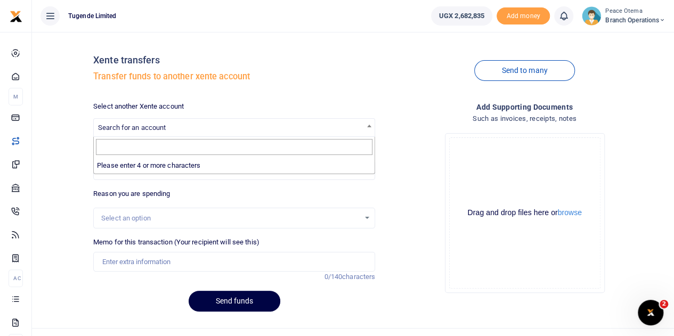
click at [191, 134] on span "Search for an account" at bounding box center [234, 127] width 281 height 17
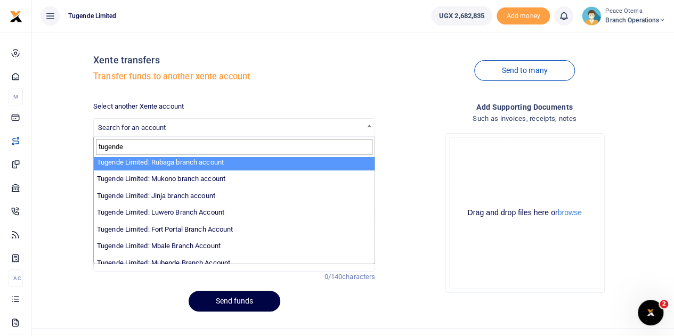
scroll to position [109, 0]
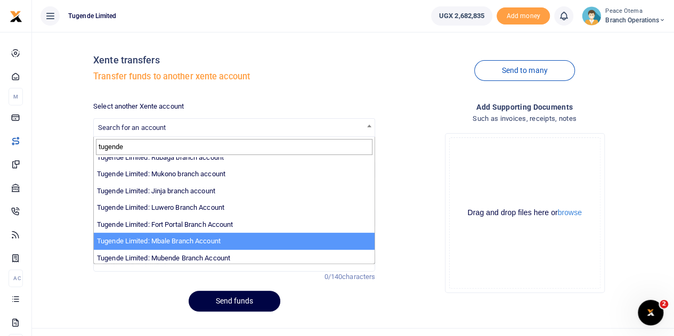
type input "tugende"
select select "3347"
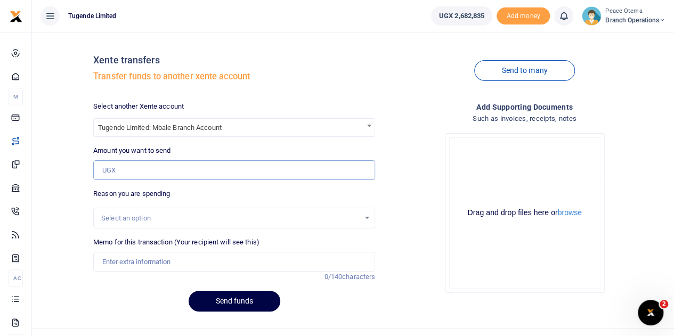
click at [120, 172] on input "Amount you want to send" at bounding box center [234, 170] width 282 height 20
click at [132, 172] on input "Amount you want to send" at bounding box center [234, 170] width 282 height 20
paste input "127,325.00"
type input "127,325"
click at [138, 259] on input "Memo for this transaction (Your recipient will see this)" at bounding box center [234, 262] width 282 height 20
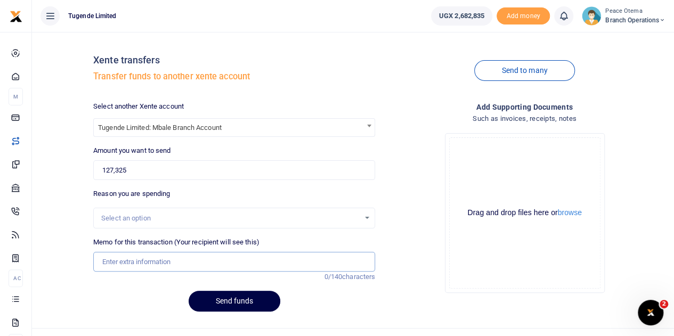
click at [114, 268] on input "Memo for this transaction (Your recipient will see this)" at bounding box center [234, 262] width 282 height 20
paste input "TLUG-017109"
click at [166, 257] on input "TLUG017109" at bounding box center [234, 262] width 282 height 20
click at [152, 262] on input "TLUG017109" at bounding box center [234, 262] width 282 height 20
paste input "Mbale September 2025 NWSC"
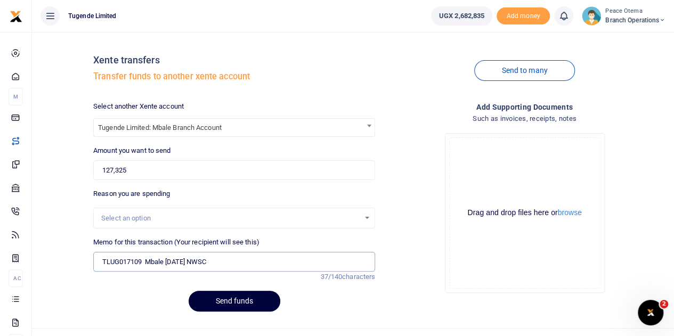
type input "TLUG017109 Mbale September 2025 NWSC"
click at [215, 298] on button "Send funds" at bounding box center [235, 301] width 92 height 21
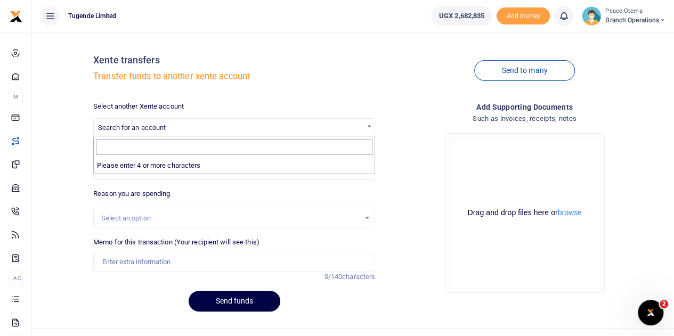
click at [126, 134] on span "Search for an account" at bounding box center [234, 127] width 281 height 17
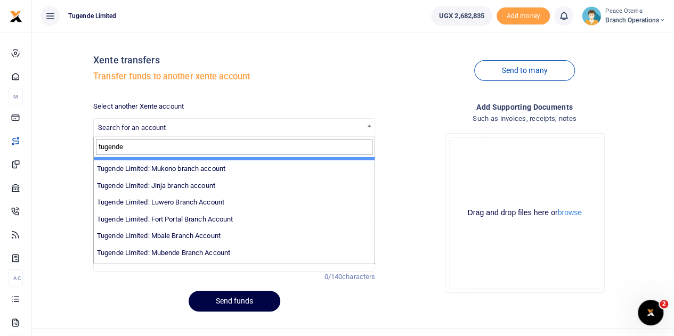
scroll to position [125, 0]
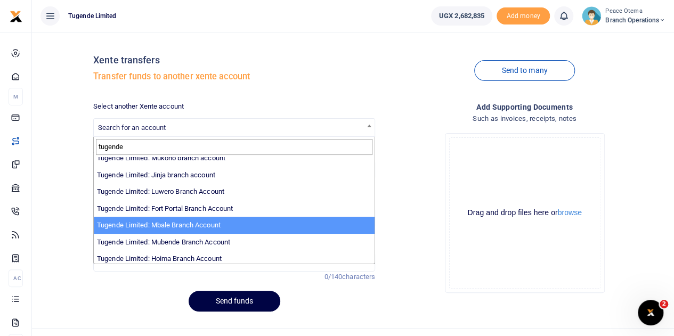
type input "tugende"
select select "3347"
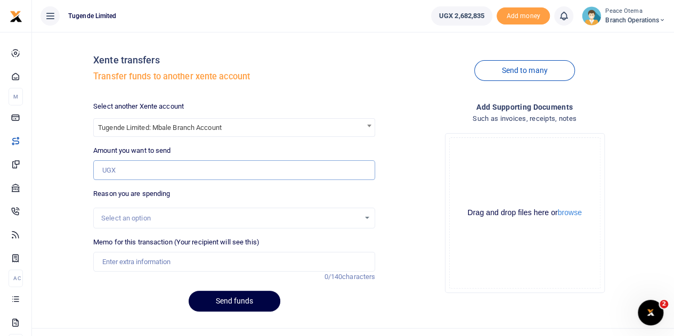
click at [131, 174] on input "Amount you want to send" at bounding box center [234, 170] width 282 height 20
click at [146, 168] on input "Amount you want to send" at bounding box center [234, 170] width 282 height 20
paste input "122,278.00"
type input "122,278"
click at [141, 259] on input "Memo for this transaction (Your recipient will see this)" at bounding box center [234, 262] width 282 height 20
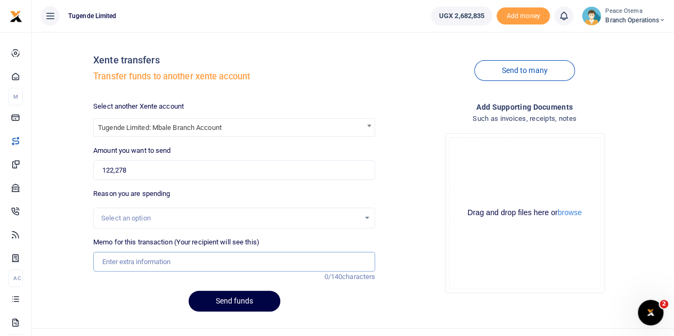
click at [111, 259] on input "Memo for this transaction (Your recipient will see this)" at bounding box center [234, 262] width 282 height 20
paste input "TLUG-016991"
click at [152, 263] on input "TLUG016991" at bounding box center [234, 262] width 282 height 20
click at [146, 262] on input "TLUG016991" at bounding box center [234, 262] width 282 height 20
paste input "Mbale August 2025 NWSC"
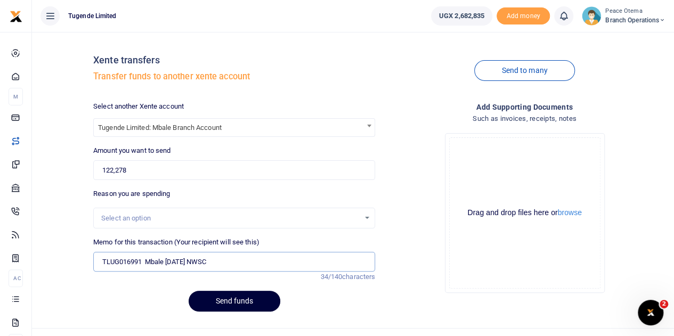
type input "TLUG016991 Mbale August 2025 NWSC"
click at [217, 296] on button "Send funds" at bounding box center [235, 301] width 92 height 21
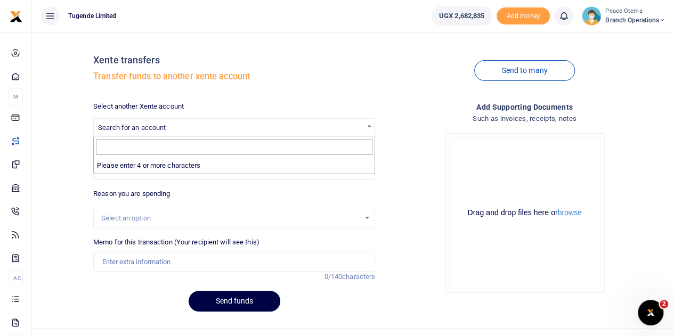
click at [146, 134] on span "Search for an account" at bounding box center [234, 127] width 281 height 17
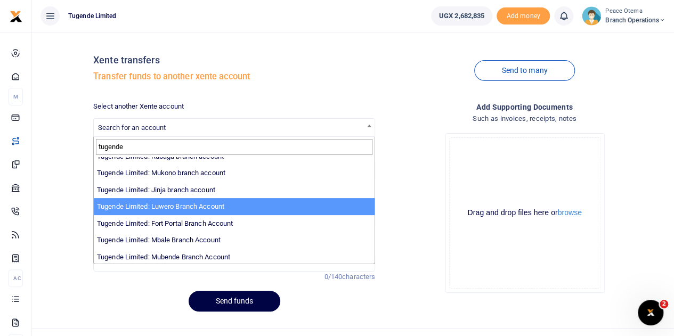
scroll to position [118, 0]
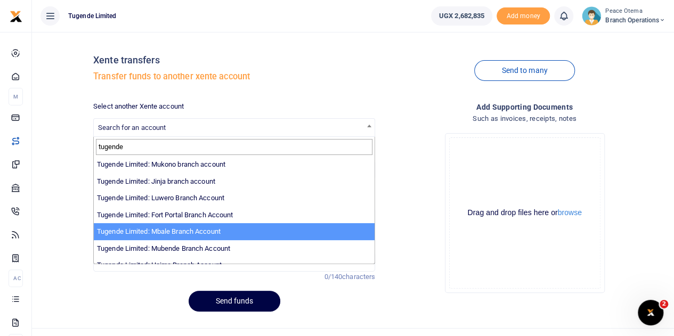
type input "tugende"
select select "3347"
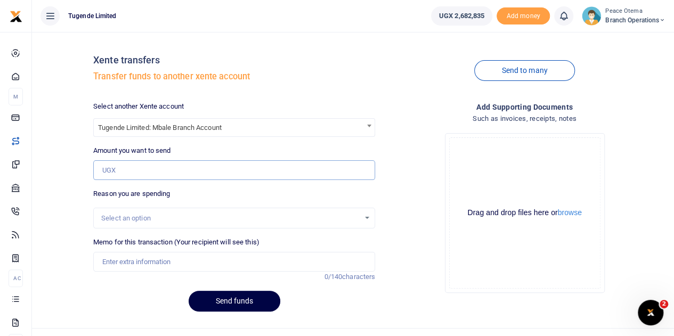
click at [137, 168] on input "Amount you want to send" at bounding box center [234, 170] width 282 height 20
click at [126, 171] on input "Amount you want to send" at bounding box center [234, 170] width 282 height 20
paste input "798,000.00"
type input "798,000"
click at [126, 258] on input "Memo for this transaction (Your recipient will see this)" at bounding box center [234, 262] width 282 height 20
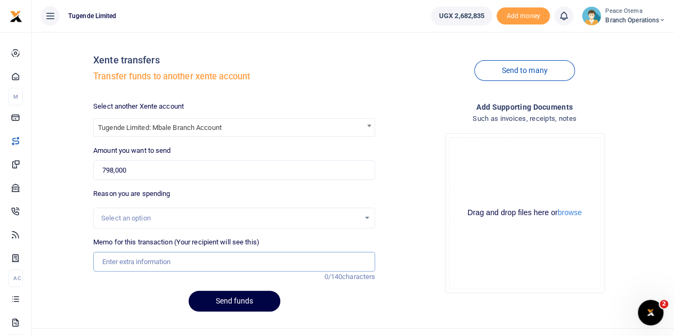
paste input "TLUG-016983"
click at [167, 257] on input "TLUG016983" at bounding box center [234, 262] width 282 height 20
click at [149, 264] on input "TLUG016983" at bounding box center [234, 262] width 282 height 20
paste input "TLUG-016982"
click at [209, 259] on input "TLUG016983 TLUG016982" at bounding box center [234, 262] width 282 height 20
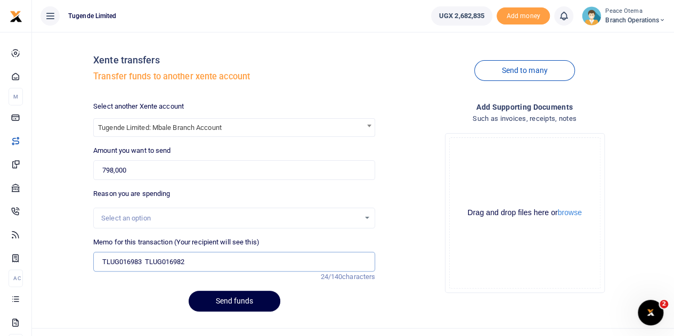
click at [193, 263] on input "TLUG016983 TLUG016982" at bounding box center [234, 262] width 282 height 20
paste input "TLUG-016964"
click at [240, 261] on input "TLUG016983 TLUG016982 TLUG016964" at bounding box center [234, 262] width 282 height 20
type input "TLUG016983 TLUG016982 TLUG016964 Mbale branch expenses"
click at [227, 297] on button "Send funds" at bounding box center [235, 301] width 92 height 21
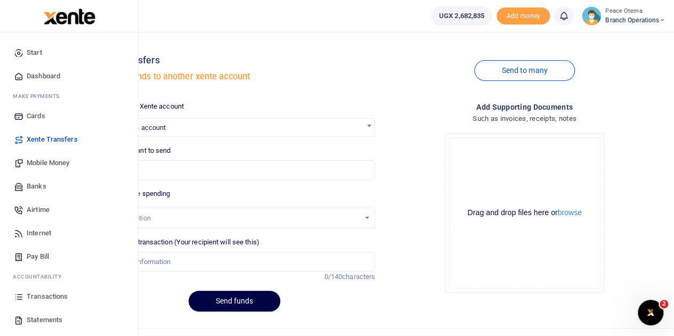
click at [39, 300] on span "Transactions" at bounding box center [47, 297] width 41 height 11
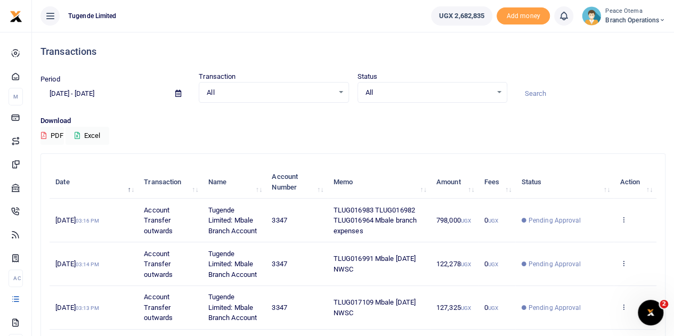
click at [547, 91] on input at bounding box center [591, 94] width 150 height 18
paste input "TLUG-016899"
click at [547, 91] on input "TLUG-016899" at bounding box center [591, 94] width 150 height 18
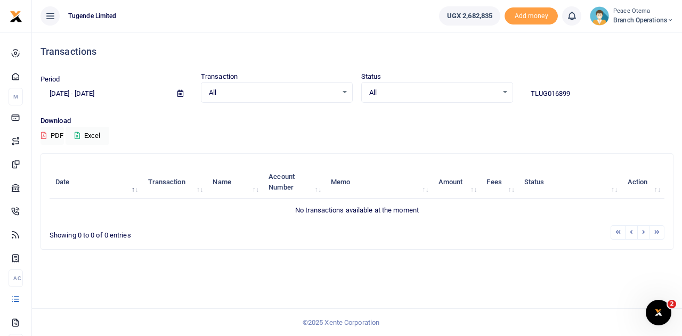
click at [579, 93] on input "TLUG016899" at bounding box center [598, 94] width 152 height 18
type input "TLUG016899"
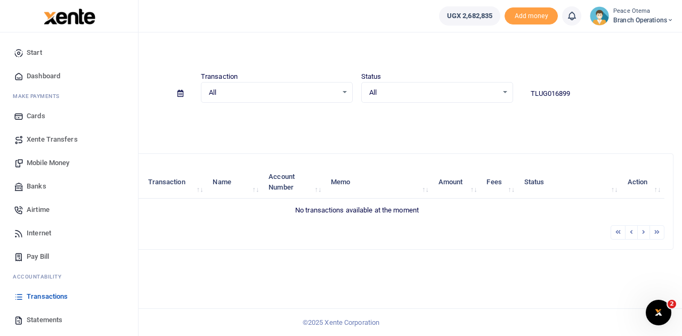
click at [45, 138] on span "Xente Transfers" at bounding box center [52, 139] width 51 height 11
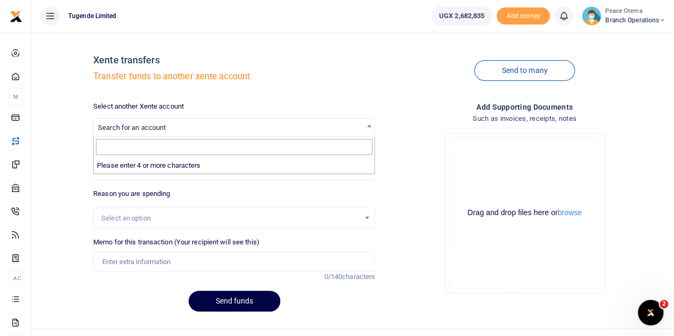
click at [128, 131] on span "Search for an account" at bounding box center [132, 128] width 68 height 8
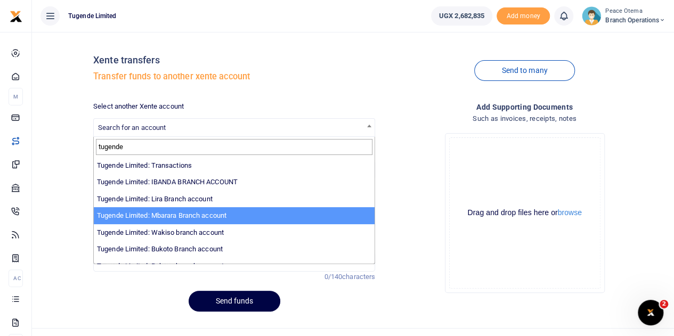
type input "tugende"
select select "3290"
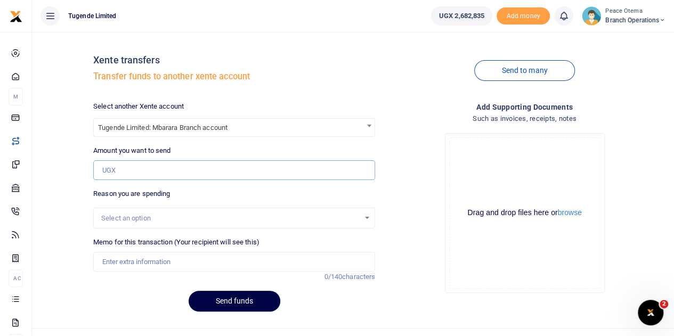
click at [133, 168] on input "Amount you want to send" at bounding box center [234, 170] width 282 height 20
click at [118, 172] on input "Amount you want to send" at bounding box center [234, 170] width 282 height 20
paste input "214,000.00"
type input "214,000"
click at [131, 257] on input "Memo for this transaction (Your recipient will see this)" at bounding box center [234, 262] width 282 height 20
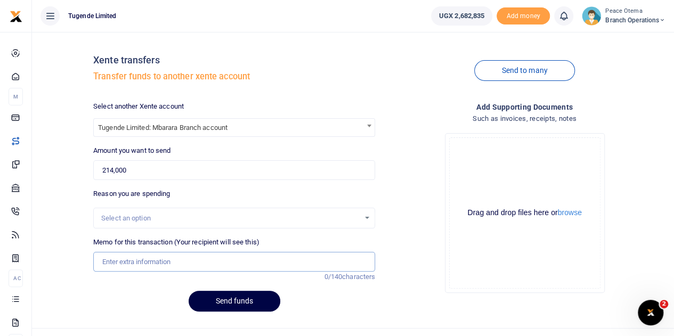
click at [143, 263] on input "Memo for this transaction (Your recipient will see this)" at bounding box center [234, 262] width 282 height 20
paste input "TLUG-016899"
click at [156, 256] on input "TLUG016899" at bounding box center [234, 262] width 282 height 20
click at [160, 259] on input "TLUG016899" at bounding box center [234, 262] width 282 height 20
paste input "Mbarara weekly expenses for week ending 05th/10/2025"
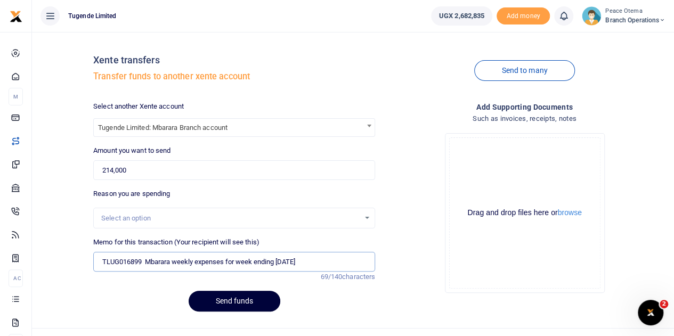
type input "TLUG016899 Mbarara weekly expenses for week ending 05th october 2025"
click at [216, 298] on button "Send funds" at bounding box center [235, 301] width 92 height 21
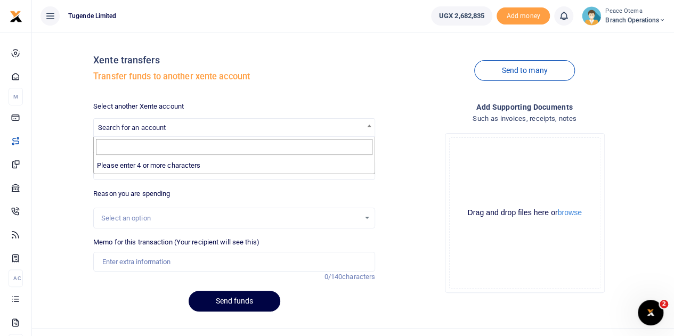
click at [171, 130] on span "Search for an account" at bounding box center [234, 127] width 281 height 17
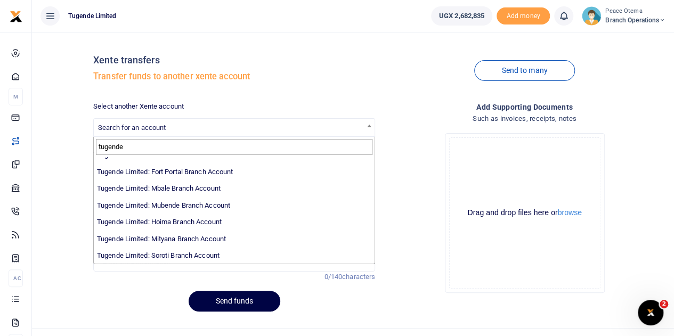
scroll to position [163, 0]
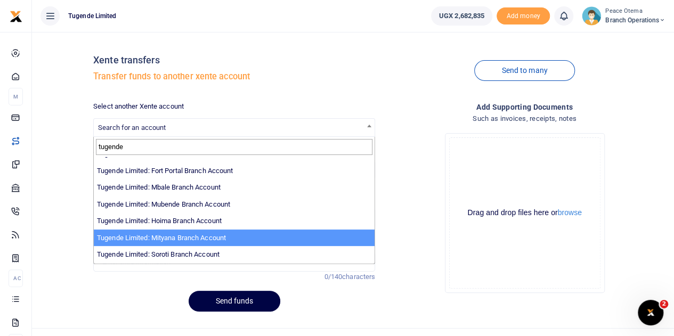
type input "tugende"
select select "3350"
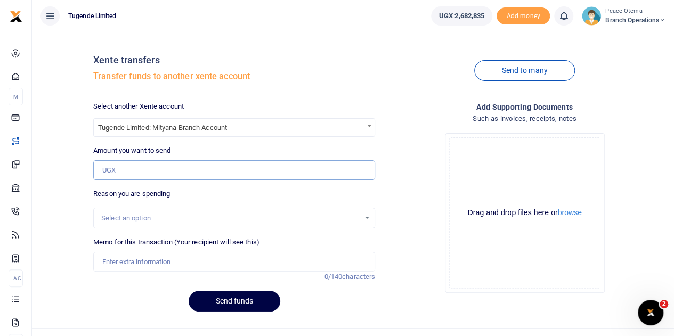
click at [126, 164] on input "Amount you want to send" at bounding box center [234, 170] width 282 height 20
click at [139, 168] on input "Amount you want to send" at bounding box center [234, 170] width 282 height 20
paste input "105,000.00"
type input "105,000"
click at [142, 261] on input "Memo for this transaction (Your recipient will see this)" at bounding box center [234, 262] width 282 height 20
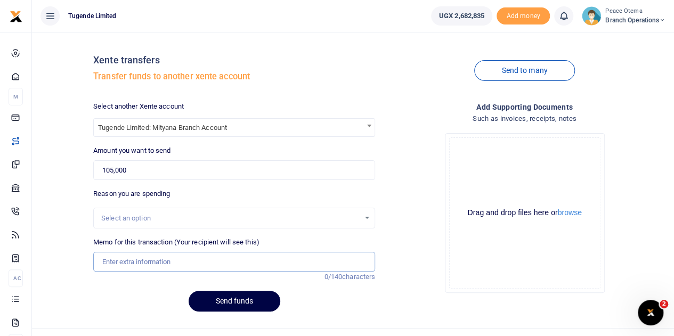
click at [110, 257] on input "Memo for this transaction (Your recipient will see this)" at bounding box center [234, 262] width 282 height 20
paste input "TLUG-016909"
click at [155, 263] on input "TLUG016909" at bounding box center [234, 262] width 282 height 20
click at [151, 258] on input "TLUG016909" at bounding box center [234, 262] width 282 height 20
paste input "TLUG-017027"
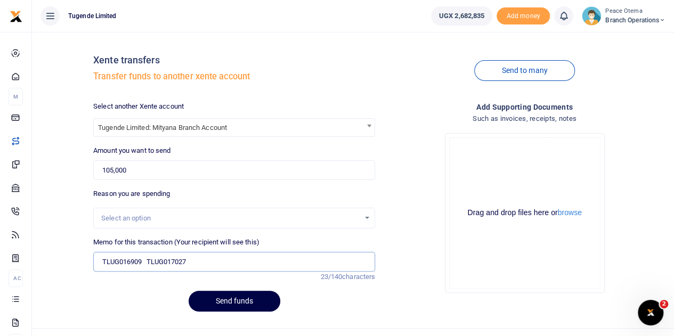
click at [209, 260] on input "TLUG016909 TLUG017027" at bounding box center [234, 262] width 282 height 20
type input "TLUG016909 TLUG017027 Mityana branch expenses for weeks ending 27th september a…"
click at [230, 305] on button "Send funds" at bounding box center [235, 301] width 92 height 21
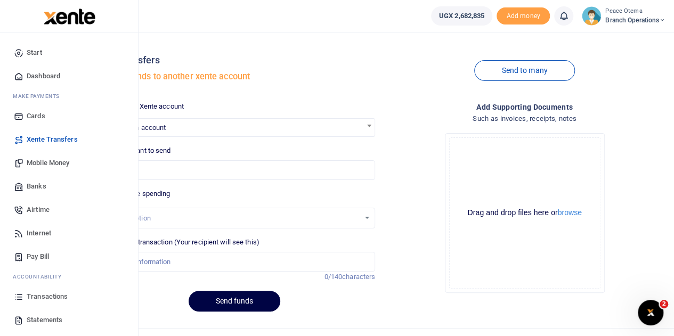
click at [50, 163] on span "Mobile Money" at bounding box center [48, 163] width 43 height 11
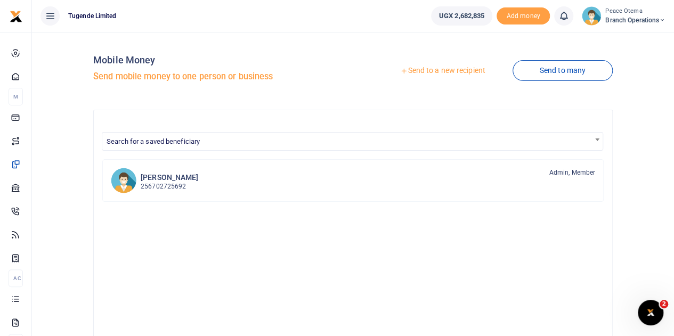
click at [400, 73] on icon at bounding box center [403, 70] width 7 height 7
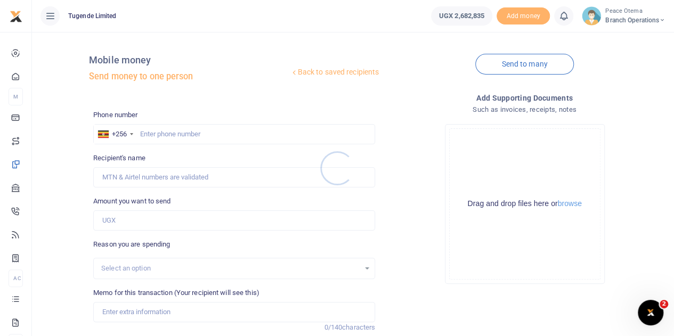
click at [152, 132] on div at bounding box center [337, 168] width 674 height 336
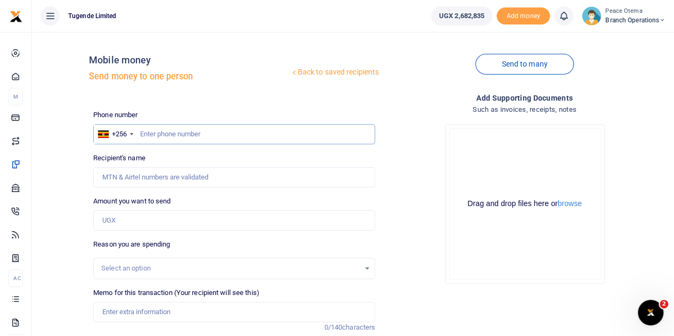
click at [152, 132] on input "text" at bounding box center [234, 134] width 282 height 20
paste input "701507940"
type input "701507940"
click at [113, 227] on input "Amount you want to send" at bounding box center [234, 221] width 282 height 20
type input "50,000"
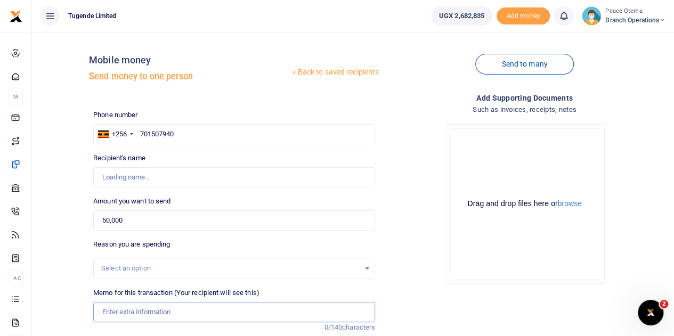
type input "Allan Sseggujja"
click at [124, 310] on input "Memo for this transaction (Your recipient will see this)" at bounding box center [234, 312] width 282 height 20
click at [115, 312] on input "Memo for this transaction (Your recipient will see this)" at bounding box center [234, 312] width 282 height 20
paste input "TLUG-016495"
click at [160, 310] on input "TLUG016495" at bounding box center [234, 312] width 282 height 20
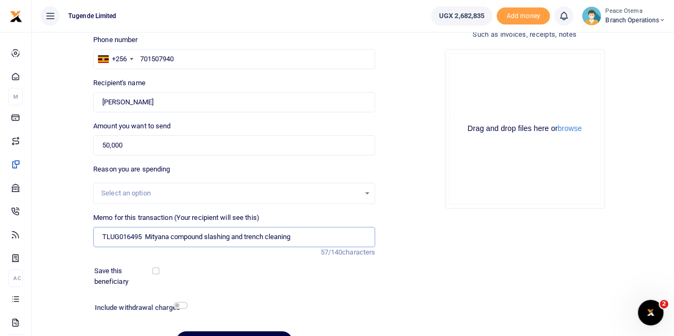
scroll to position [76, 0]
type input "TLUG016495 Mityana compound slashing and trench cleaning"
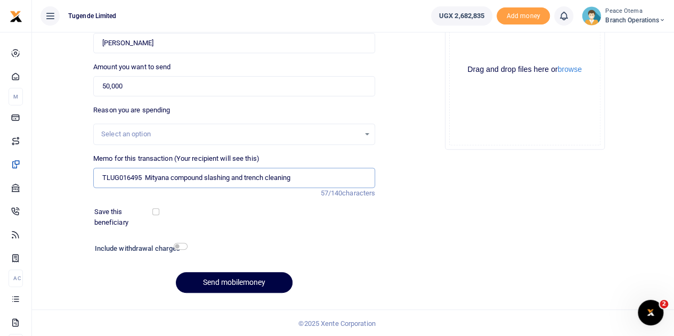
scroll to position [134, 0]
click at [257, 281] on button "Send mobilemoney" at bounding box center [234, 282] width 117 height 21
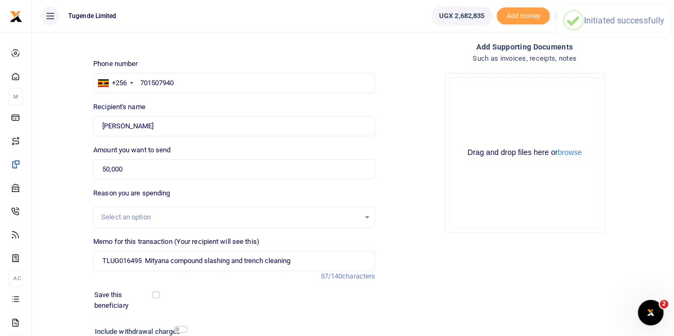
scroll to position [50, 0]
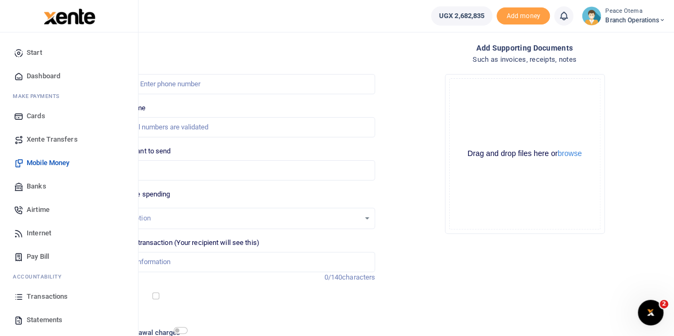
click at [37, 139] on span "Xente Transfers" at bounding box center [52, 139] width 51 height 11
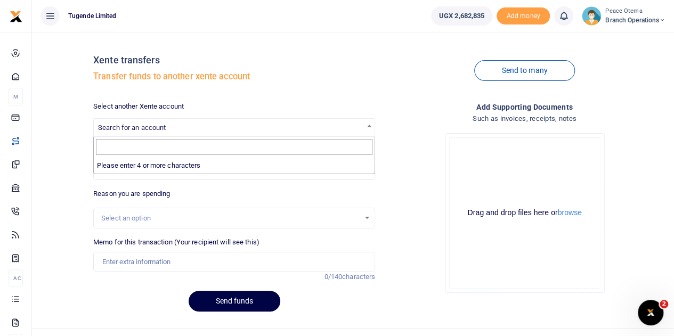
click at [130, 128] on span "Search for an account" at bounding box center [132, 128] width 68 height 8
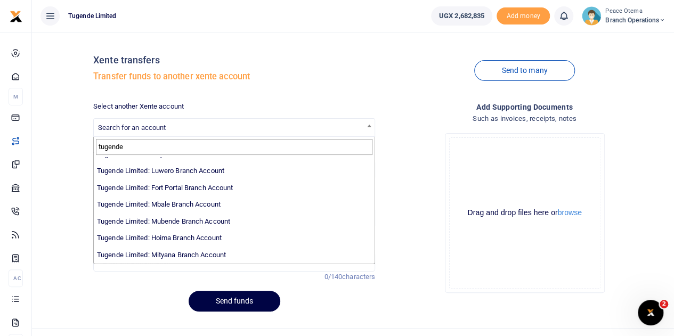
scroll to position [147, 0]
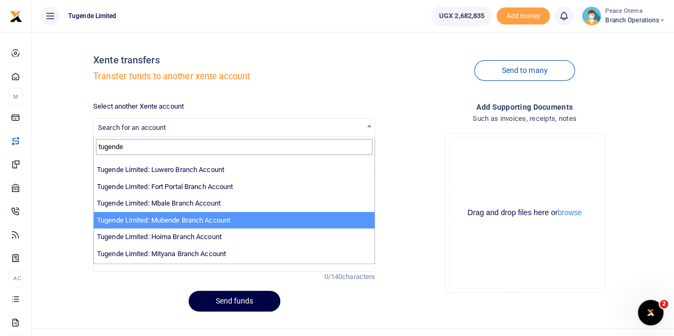
type input "tugende"
select select "3348"
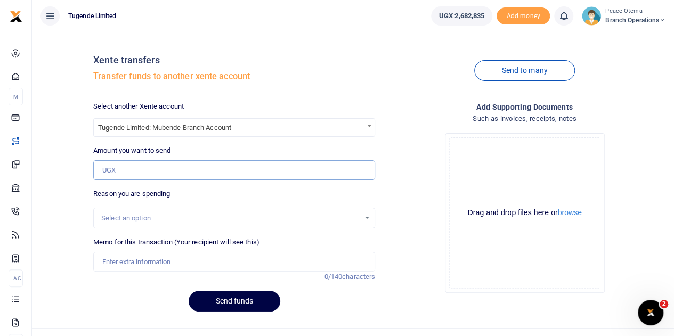
click at [131, 172] on input "Amount you want to send" at bounding box center [234, 170] width 282 height 20
click at [146, 167] on input "Amount you want to send" at bounding box center [234, 170] width 282 height 20
paste input "388,000.00"
type input "388,000"
click at [107, 257] on input "Memo for this transaction (Your recipient will see this)" at bounding box center [234, 262] width 282 height 20
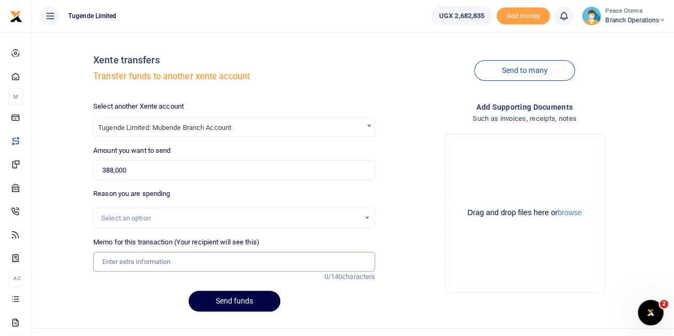
paste input "TLUG-016930"
click at [147, 261] on input "TLUG016930" at bounding box center [234, 262] width 282 height 20
click at [150, 262] on input "TLUG016930" at bounding box center [234, 262] width 282 height 20
paste input "TLUG-016929"
click at [206, 262] on input "TLUG016930 TLUG016929" at bounding box center [234, 262] width 282 height 20
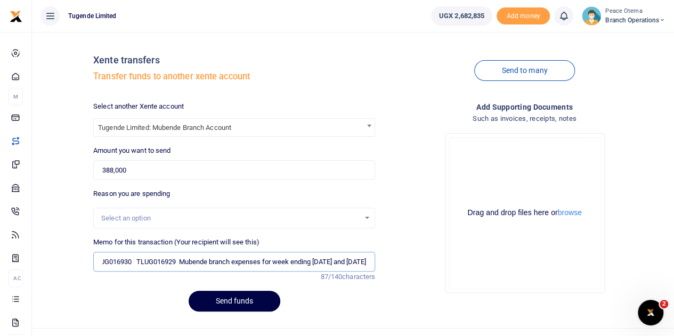
scroll to position [0, 35]
type input "TLUG016930 TLUG016929 Mubende branch expenses for week ending 20th and 27th sep…"
click at [255, 297] on button "Send funds" at bounding box center [235, 301] width 92 height 21
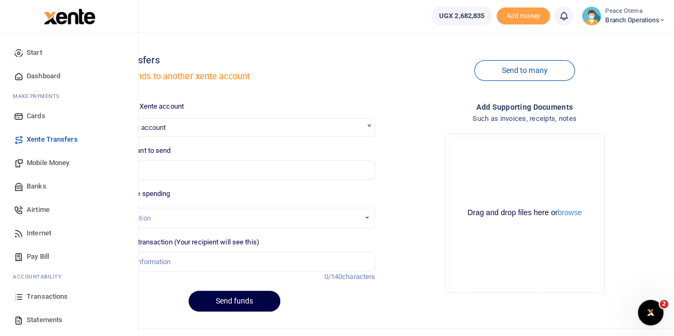
click at [39, 163] on span "Mobile Money" at bounding box center [48, 163] width 43 height 11
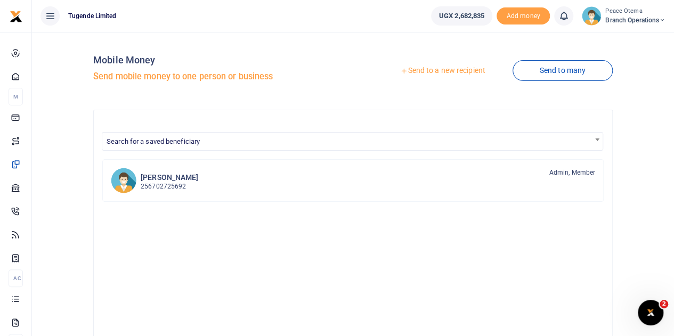
click at [400, 72] on icon at bounding box center [403, 70] width 7 height 7
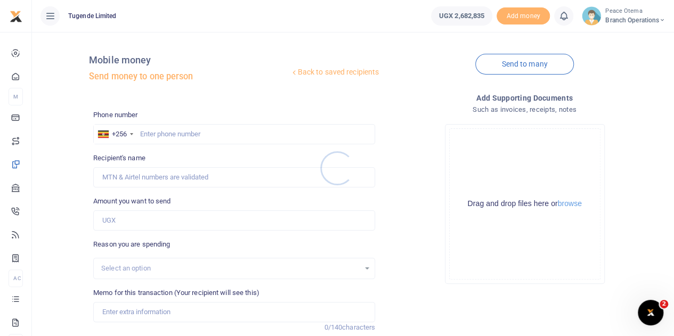
click at [146, 133] on div at bounding box center [337, 168] width 674 height 336
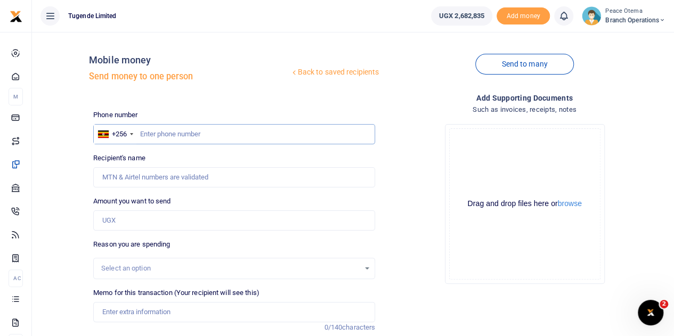
click at [146, 133] on input "text" at bounding box center [234, 134] width 282 height 20
paste input "742321088"
type input "742321088"
click at [123, 219] on input "Amount you want to send" at bounding box center [234, 221] width 282 height 20
type input "42,000"
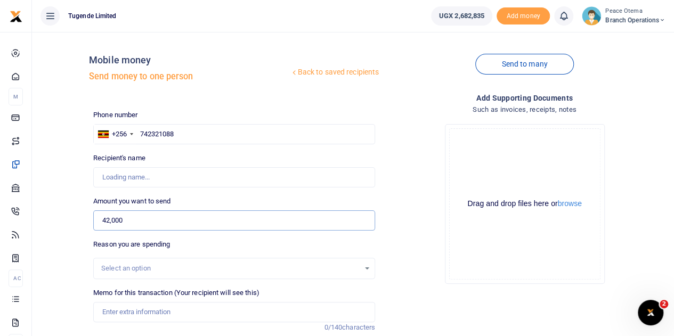
type input "[PERSON_NAME]"
type input "42,000"
click at [128, 316] on input "Memo for this transaction (Your recipient will see this)" at bounding box center [234, 312] width 282 height 20
click at [114, 313] on input "Memo for this transaction (Your recipient will see this)" at bounding box center [234, 312] width 282 height 20
paste input "TLUG-016802"
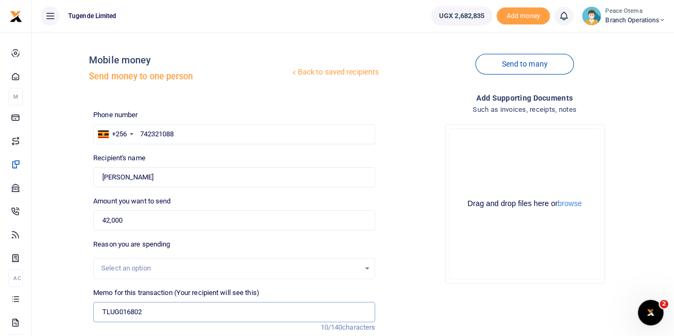
click at [177, 310] on input "TLUG016802" at bounding box center [234, 312] width 282 height 20
click at [152, 316] on input "TLUG016802" at bounding box center [234, 312] width 282 height 20
paste input "Sept Mubende rubbish picking bill 2025"
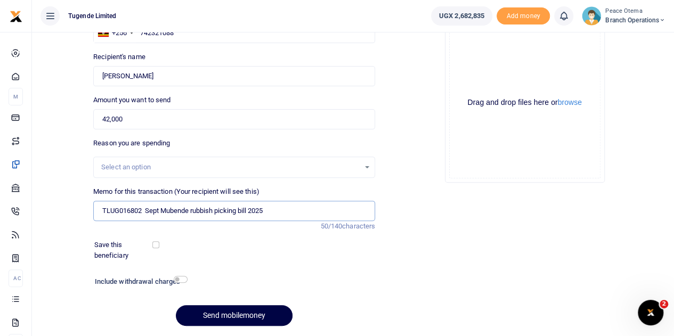
scroll to position [106, 0]
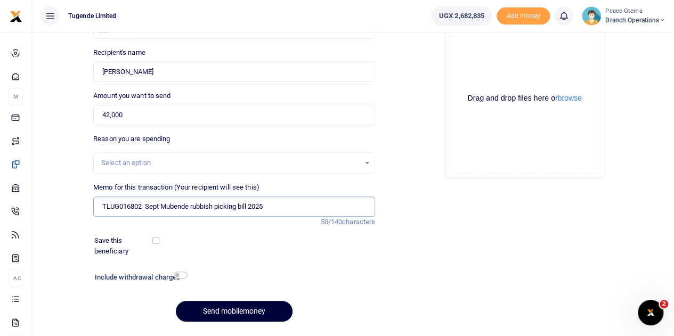
type input "TLUG016802 Sept Mubende rubbish picking bill 2025"
click at [231, 312] on button "Send mobilemoney" at bounding box center [234, 311] width 117 height 21
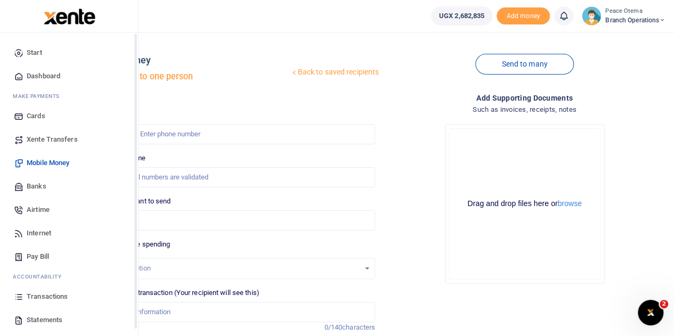
click at [45, 141] on span "Xente Transfers" at bounding box center [52, 139] width 51 height 11
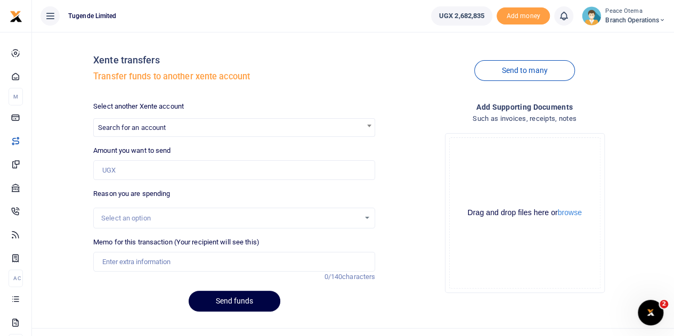
click at [154, 123] on div at bounding box center [337, 168] width 674 height 336
click at [154, 123] on span "Search for an account" at bounding box center [234, 127] width 281 height 17
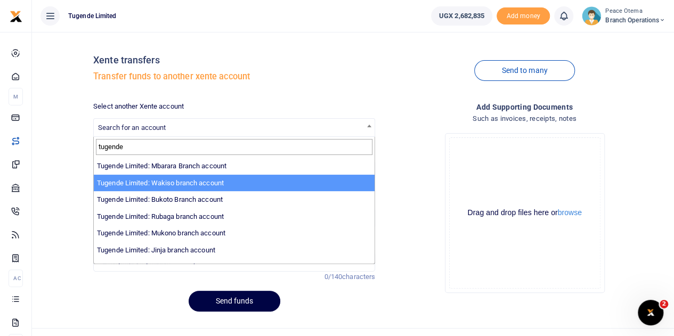
scroll to position [59, 0]
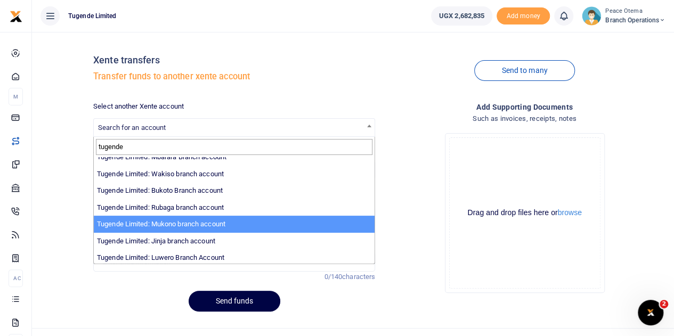
type input "tugende"
select select "3261"
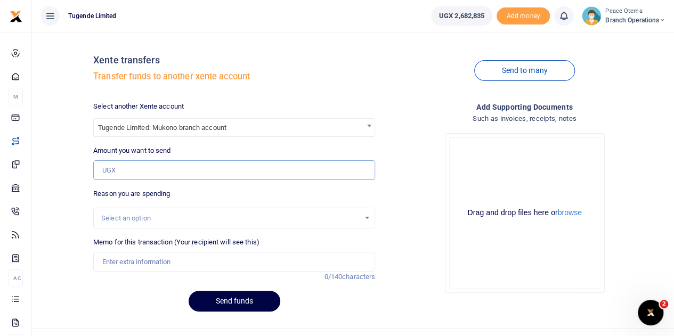
click at [132, 172] on input "Amount you want to send" at bounding box center [234, 170] width 282 height 20
click at [134, 165] on input "Amount you want to send" at bounding box center [234, 170] width 282 height 20
paste input "203,000.00"
type input "203,000"
click at [117, 259] on input "Memo for this transaction (Your recipient will see this)" at bounding box center [234, 262] width 282 height 20
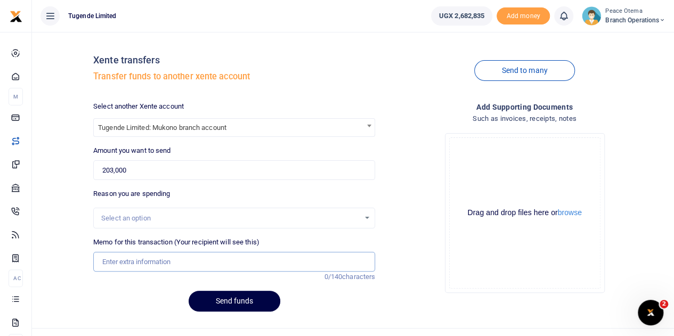
paste input "TLUG-017084"
click at [150, 263] on input "TLUG017084" at bounding box center [234, 262] width 282 height 20
click at [156, 266] on input "TLUG017084" at bounding box center [234, 262] width 282 height 20
paste input "Mukono Branch Electricity October 2025."
type input "TLUG017084 Mukono Branch Electricity October 2025"
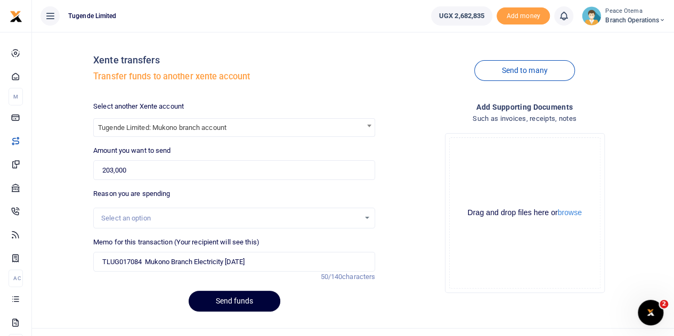
click at [222, 301] on button "Send funds" at bounding box center [235, 301] width 92 height 21
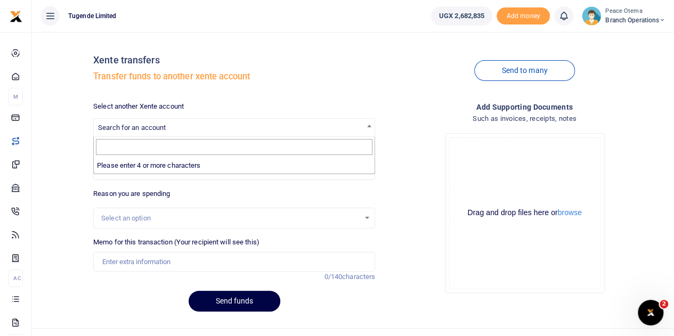
click at [154, 128] on span "Search for an account" at bounding box center [132, 128] width 68 height 8
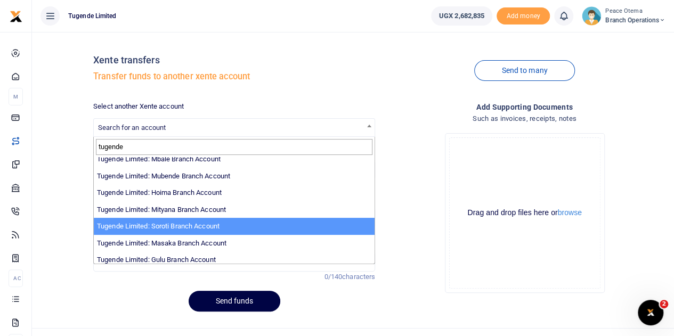
scroll to position [191, 0]
type input "tugende"
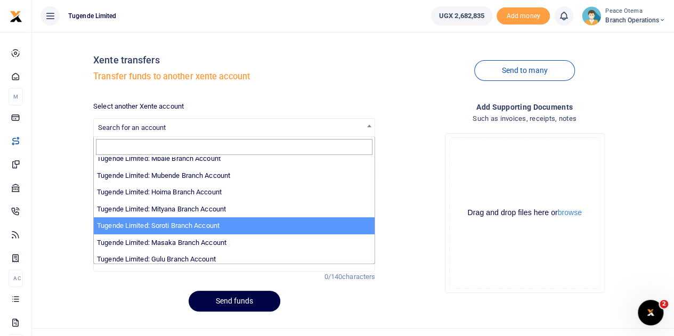
select select "3351"
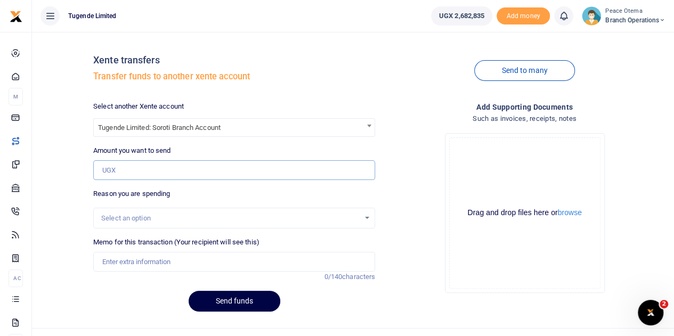
click at [142, 164] on input "Amount you want to send" at bounding box center [234, 170] width 282 height 20
click at [110, 169] on input "Amount you want to send" at bounding box center [234, 170] width 282 height 20
paste input "395,000.00"
type input "395,000"
click at [131, 255] on input "Memo for this transaction (Your recipient will see this)" at bounding box center [234, 262] width 282 height 20
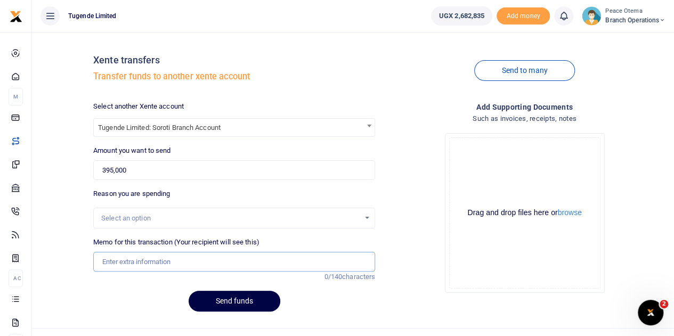
click at [118, 260] on input "Memo for this transaction (Your recipient will see this)" at bounding box center [234, 262] width 282 height 20
paste input "TLUG-016968"
click at [154, 264] on input "TLUG016968" at bounding box center [234, 262] width 282 height 20
click at [155, 257] on input "TLUG016968" at bounding box center [234, 262] width 282 height 20
paste input "Soroti Branch requisition for branch operations for a period of 2 weeks startin…"
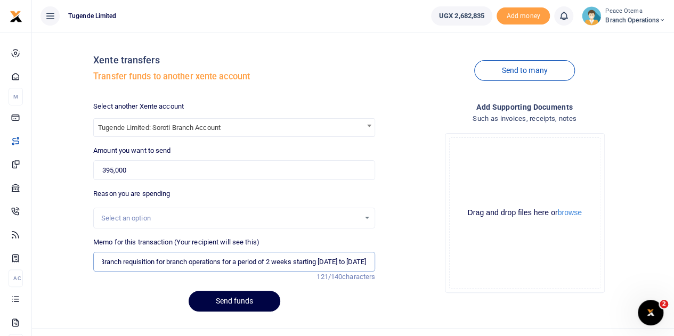
scroll to position [0, 117]
type input "TLUG016968 Soroti Branch requisition for branch operations for a period of 2 we…"
click at [210, 298] on button "Send funds" at bounding box center [235, 301] width 92 height 21
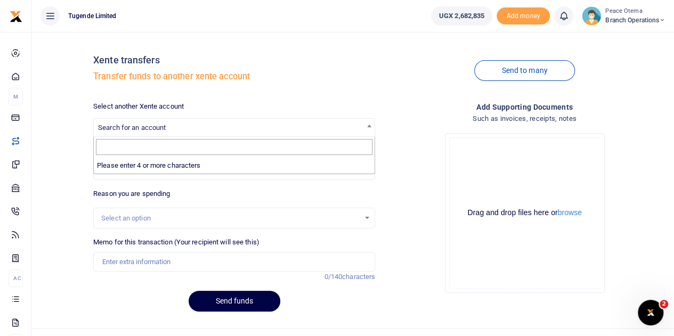
click at [134, 122] on span "Search for an account" at bounding box center [234, 127] width 281 height 17
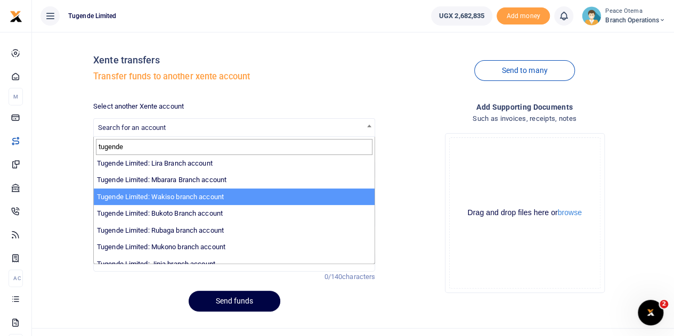
scroll to position [38, 0]
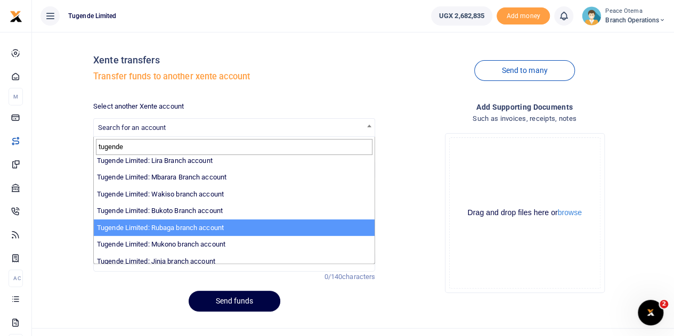
type input "tugende"
select select "3260"
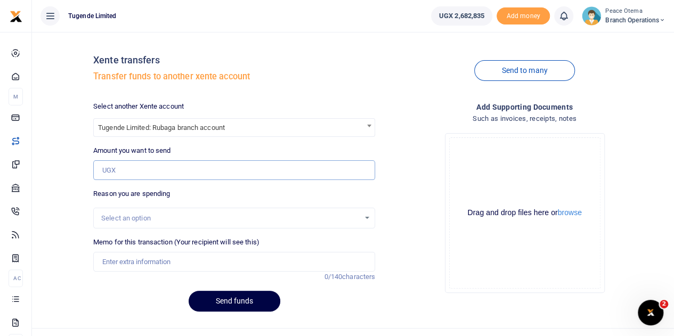
click at [134, 171] on input "Amount you want to send" at bounding box center [234, 170] width 282 height 20
click at [152, 172] on input "Amount you want to send" at bounding box center [234, 170] width 282 height 20
paste input "66,685.00"
type input "66,685"
click at [143, 260] on input "Memo for this transaction (Your recipient will see this)" at bounding box center [234, 262] width 282 height 20
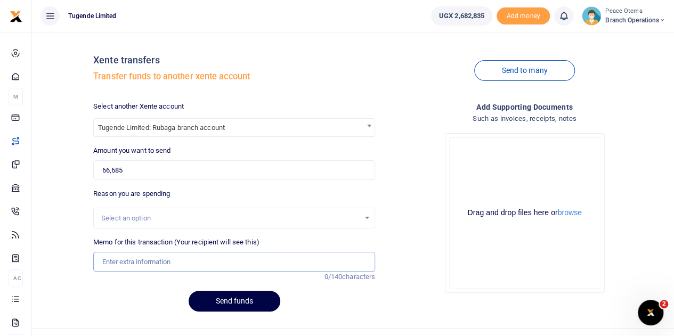
click at [136, 261] on input "Memo for this transaction (Your recipient will see this)" at bounding box center [234, 262] width 282 height 20
paste input "TLUG-017083"
click at [167, 265] on input "TLUG017083" at bounding box center [234, 262] width 282 height 20
click at [151, 255] on input "TLUG017083" at bounding box center [234, 262] width 282 height 20
paste input "Rubaga Water Bill as of 29 September 2025"
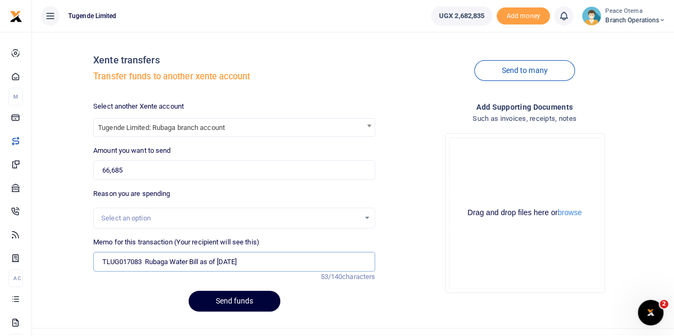
type input "TLUG017083 Rubaga Water Bill as of 29 September 2025"
click at [219, 300] on button "Send funds" at bounding box center [235, 301] width 92 height 21
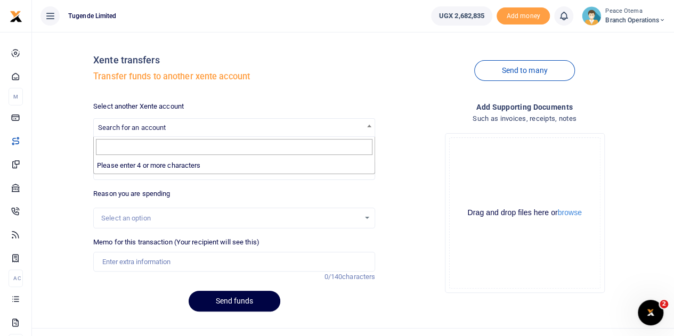
click at [139, 124] on span "Search for an account" at bounding box center [132, 128] width 68 height 8
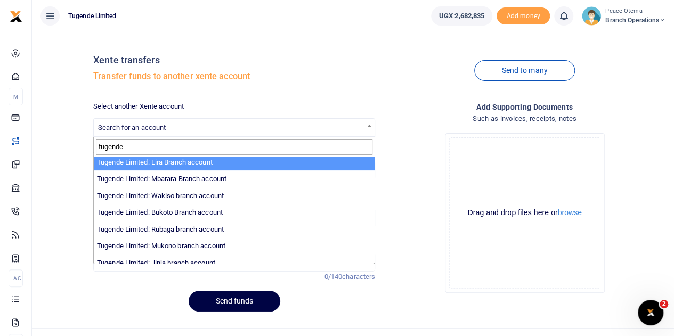
scroll to position [37, 0]
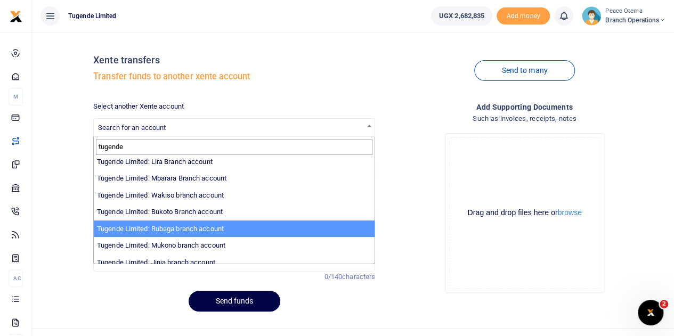
type input "tugende"
select select "3260"
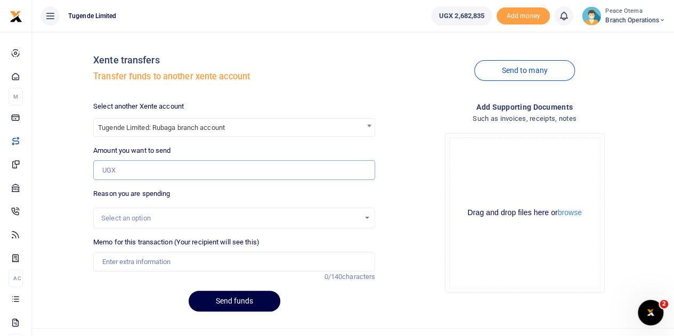
click at [130, 177] on input "Amount you want to send" at bounding box center [234, 170] width 282 height 20
click at [124, 168] on input "Amount you want to send" at bounding box center [234, 170] width 282 height 20
paste input "253,000.00"
type input "253,000"
click at [124, 253] on input "Memo for this transaction (Your recipient will see this)" at bounding box center [234, 262] width 282 height 20
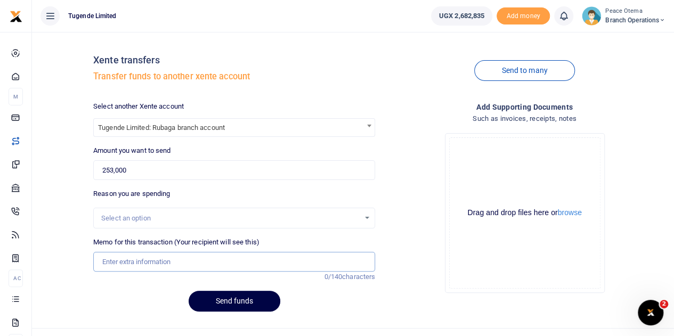
paste input "TLUG-017082"
click at [148, 260] on input "TLUG017082" at bounding box center [234, 262] width 282 height 20
click at [149, 261] on input "TLUG017082" at bounding box center [234, 262] width 282 height 20
paste input "Rubaga Branch Electricity [DATE]."
type input "TLUG017082 Rubaga Branch Electricity [DATE]"
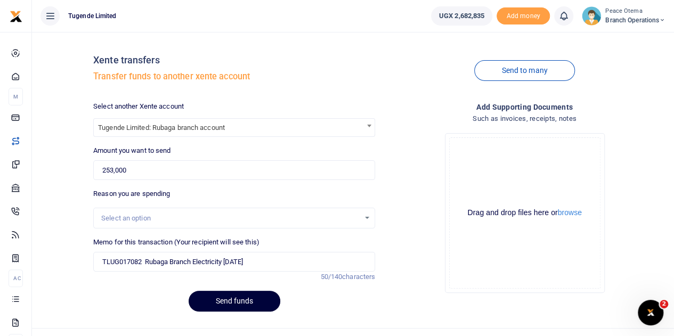
click at [209, 296] on button "Send funds" at bounding box center [235, 301] width 92 height 21
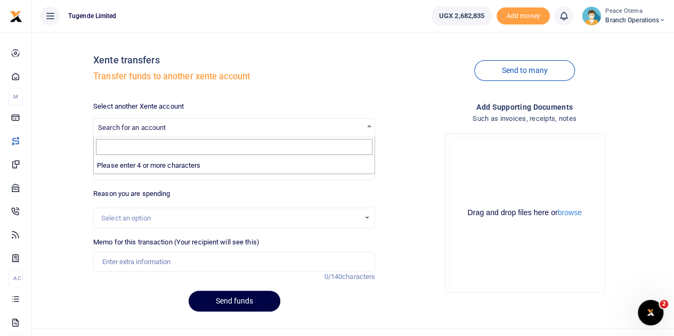
click at [149, 132] on span "Search for an account" at bounding box center [132, 128] width 68 height 8
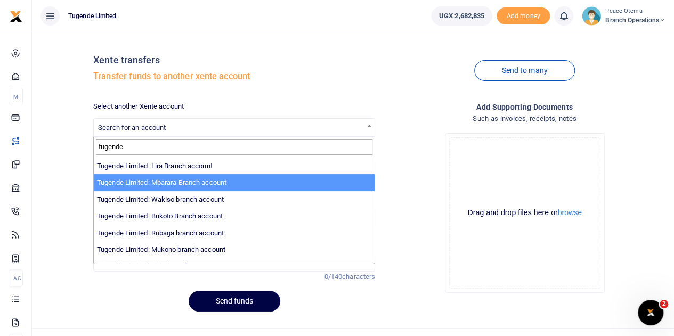
scroll to position [42, 0]
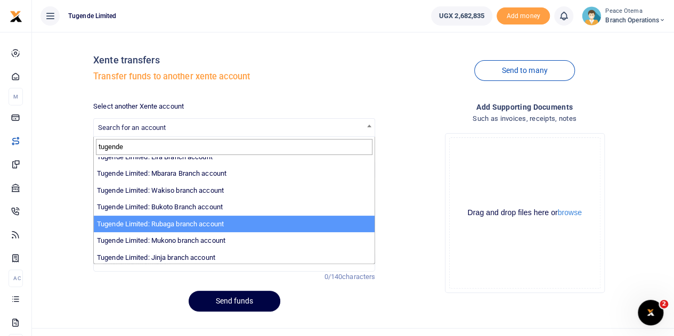
type input "tugende"
select select "3260"
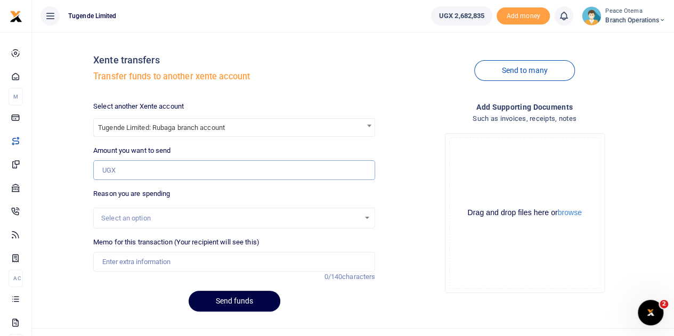
click at [131, 172] on input "Amount you want to send" at bounding box center [234, 170] width 282 height 20
click at [148, 171] on input "Amount you want to send" at bounding box center [234, 170] width 282 height 20
paste input "105,000.00"
type input "105,000"
click at [120, 261] on input "Memo for this transaction (Your recipient will see this)" at bounding box center [234, 262] width 282 height 20
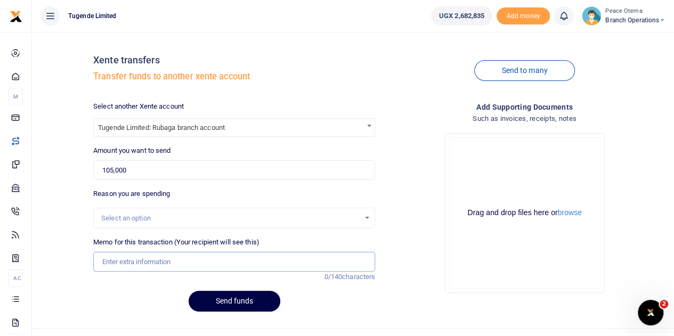
paste input "TLUG-017081"
click at [157, 256] on input "TLUG017081" at bounding box center [234, 262] width 282 height 20
click at [153, 260] on input "TLUG017081" at bounding box center [234, 262] width 282 height 20
paste input "Rubaga Branch Expenses Week Ending 4 October"
click at [153, 260] on input "TLUG017081 Rubaga Branch Expenses Week Ending 4 October" at bounding box center [234, 262] width 282 height 20
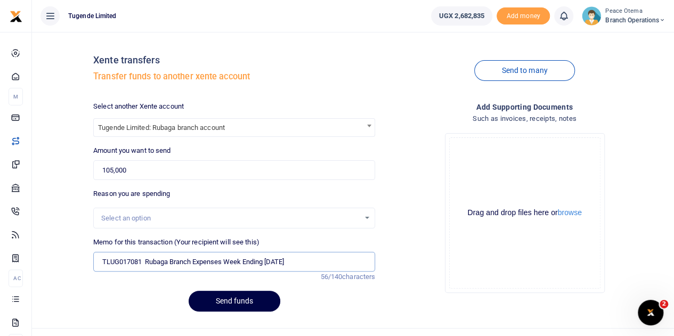
click at [153, 260] on input "TLUG017081 Rubaga Branch Expenses Week Ending 4 October" at bounding box center [234, 262] width 282 height 20
type input "TLUG017081 Rubaga Branch Expenses Week Ending 4 October"
click at [222, 299] on button "Send funds" at bounding box center [235, 301] width 92 height 21
